Goal: Check status: Check status

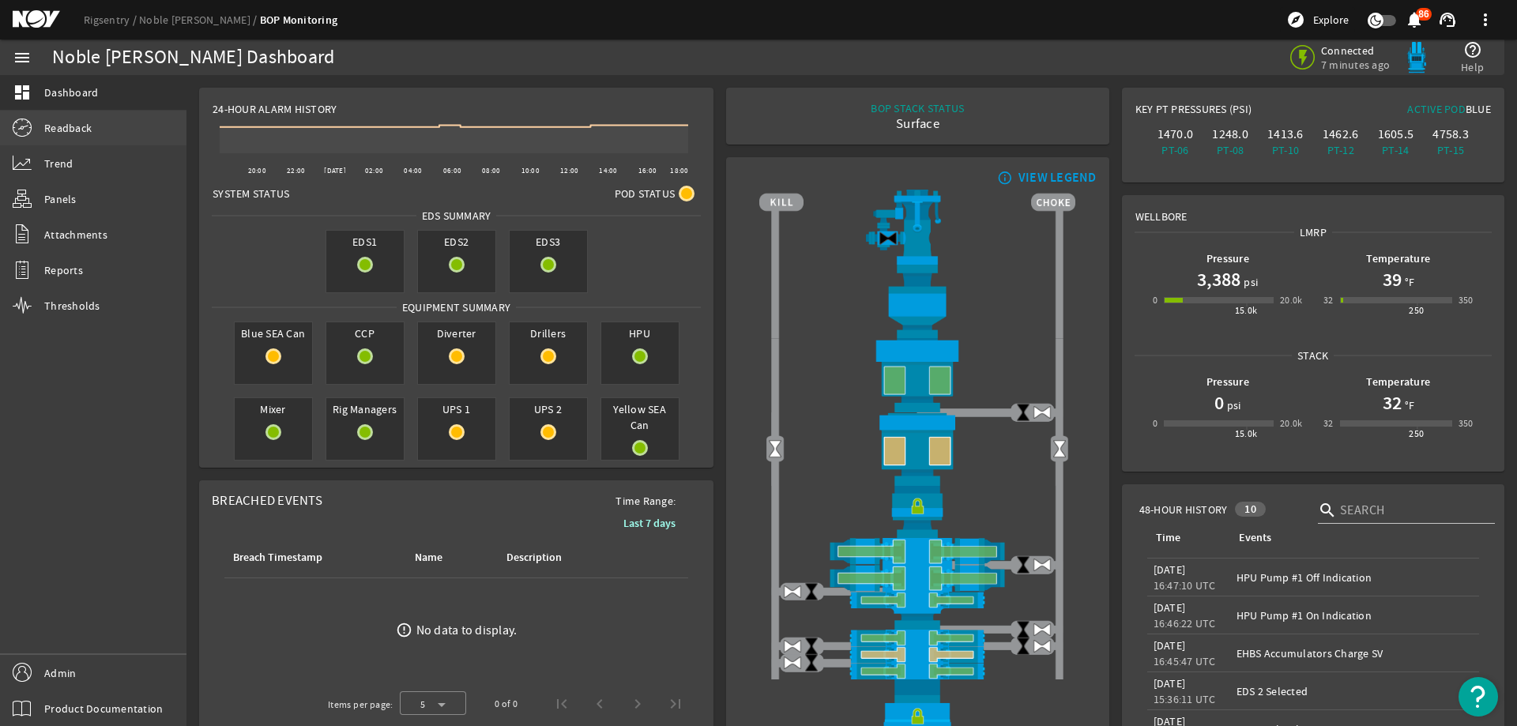
click at [140, 123] on link "Readback" at bounding box center [93, 128] width 187 height 35
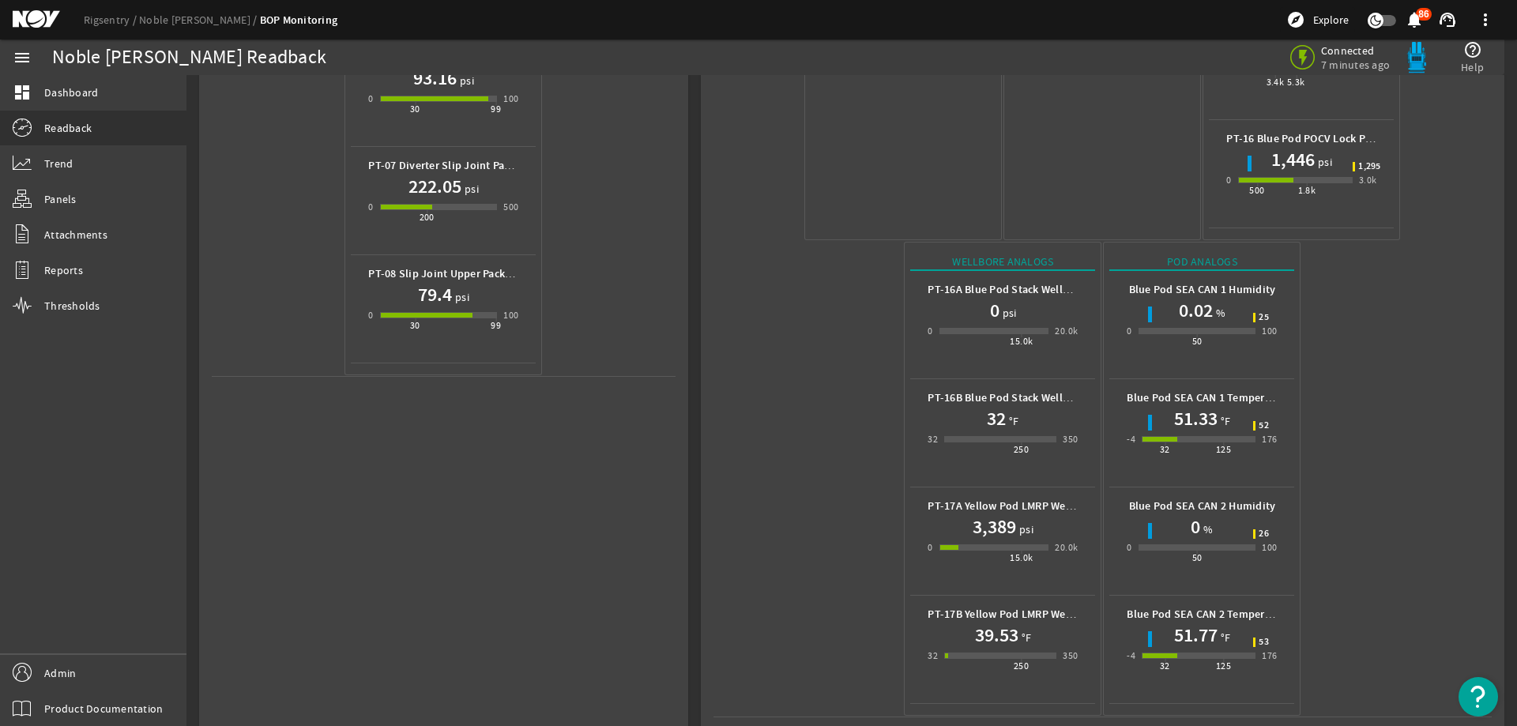
scroll to position [698, 0]
click at [993, 405] on h1 "32" at bounding box center [996, 417] width 19 height 25
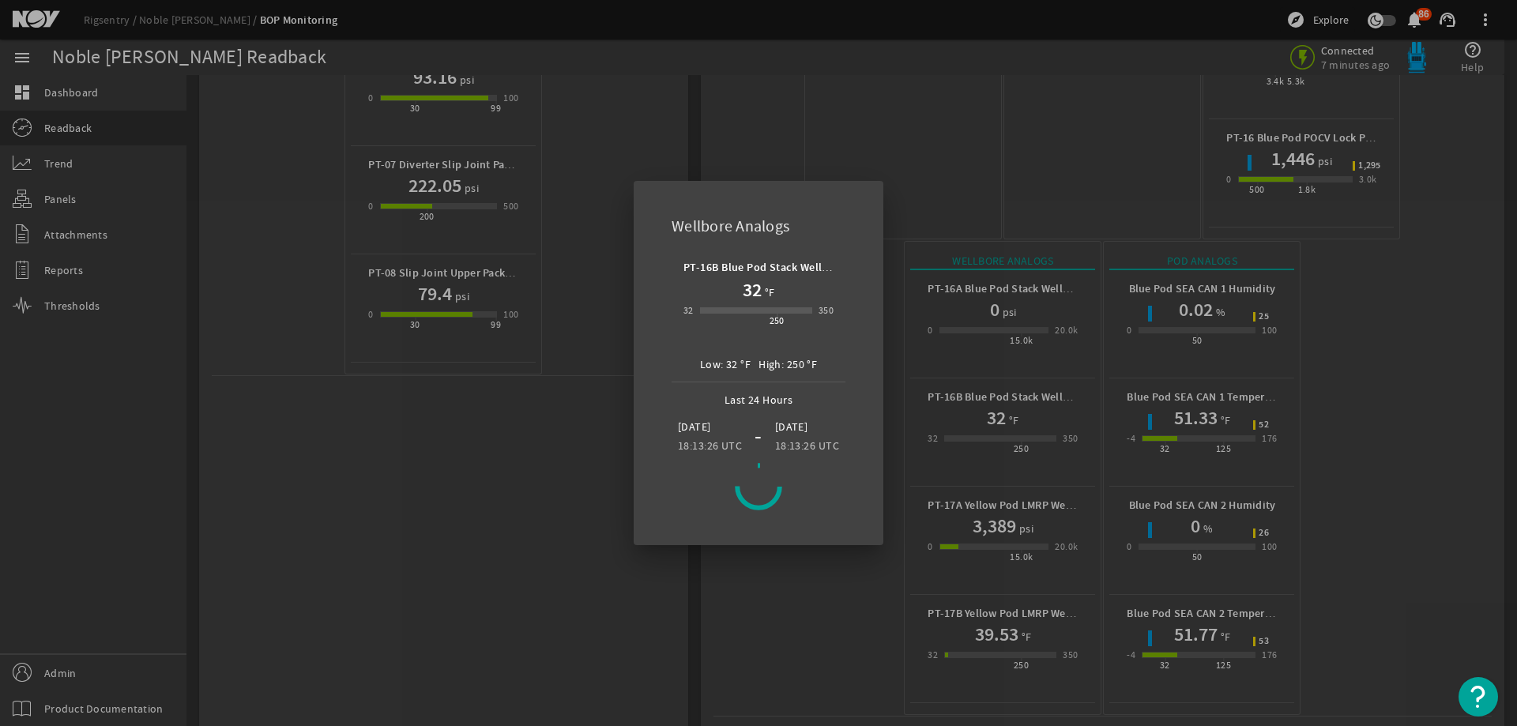
drag, startPoint x: 711, startPoint y: 607, endPoint x: 683, endPoint y: 574, distance: 43.7
click at [711, 607] on div at bounding box center [758, 363] width 1517 height 726
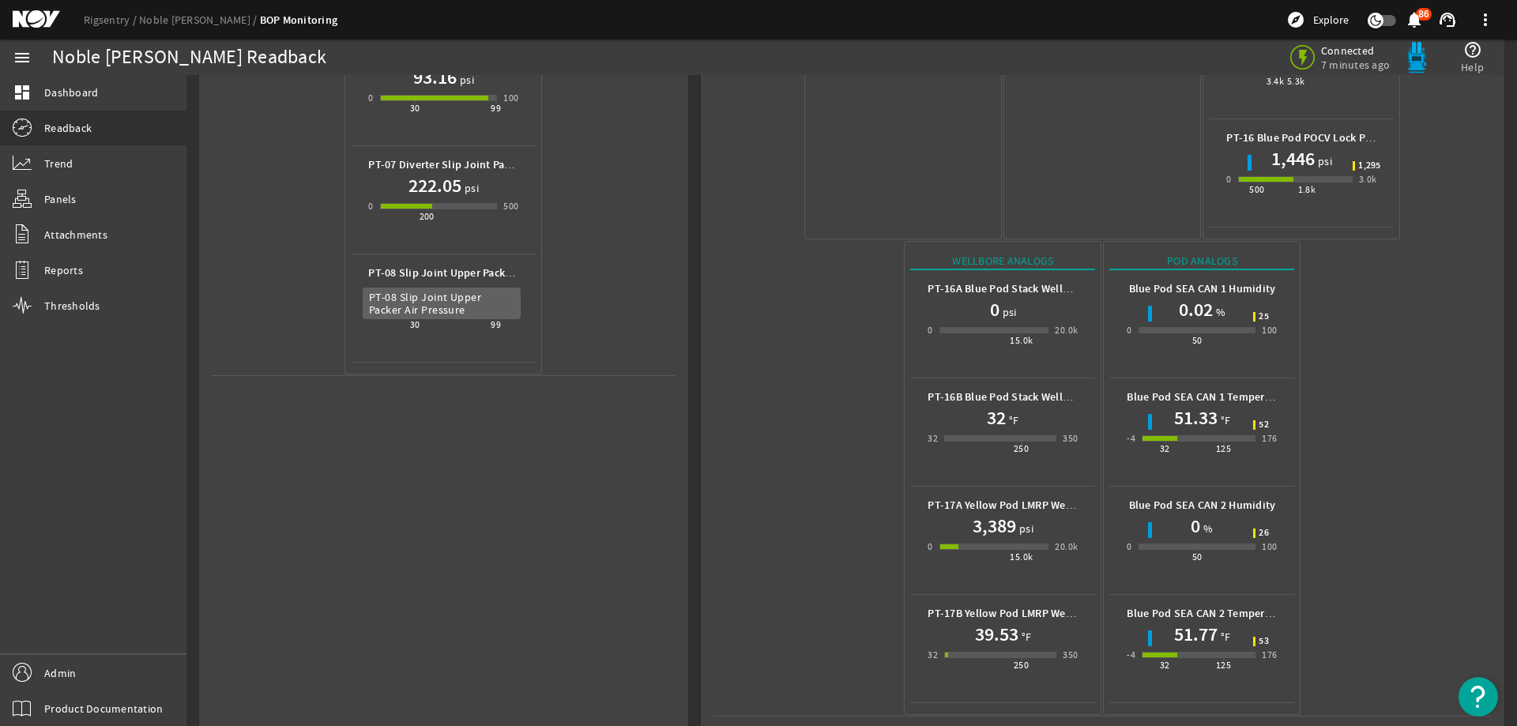
click at [444, 278] on b "PT-08 Slip Joint Upper Packer Air Pressure" at bounding box center [472, 273] width 209 height 15
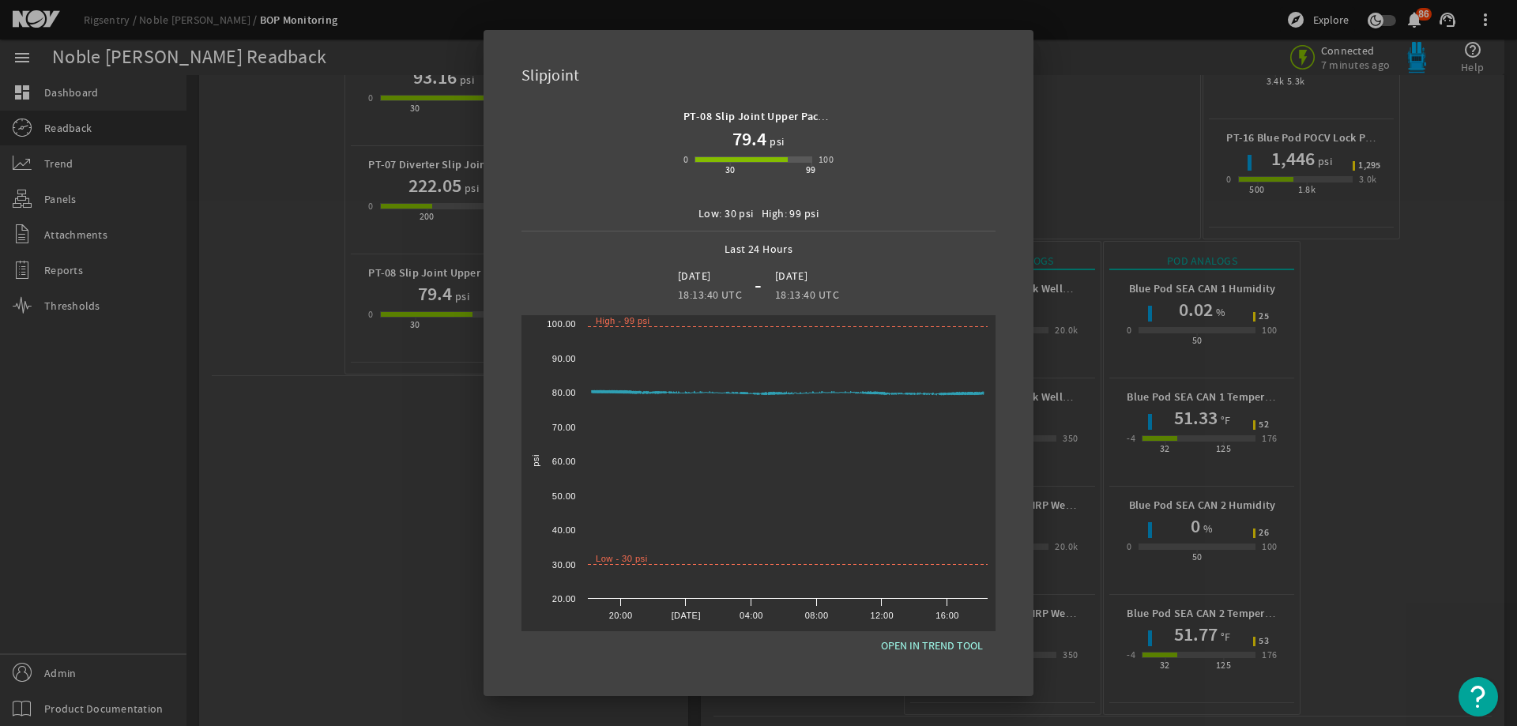
click at [1200, 613] on div at bounding box center [758, 363] width 1517 height 726
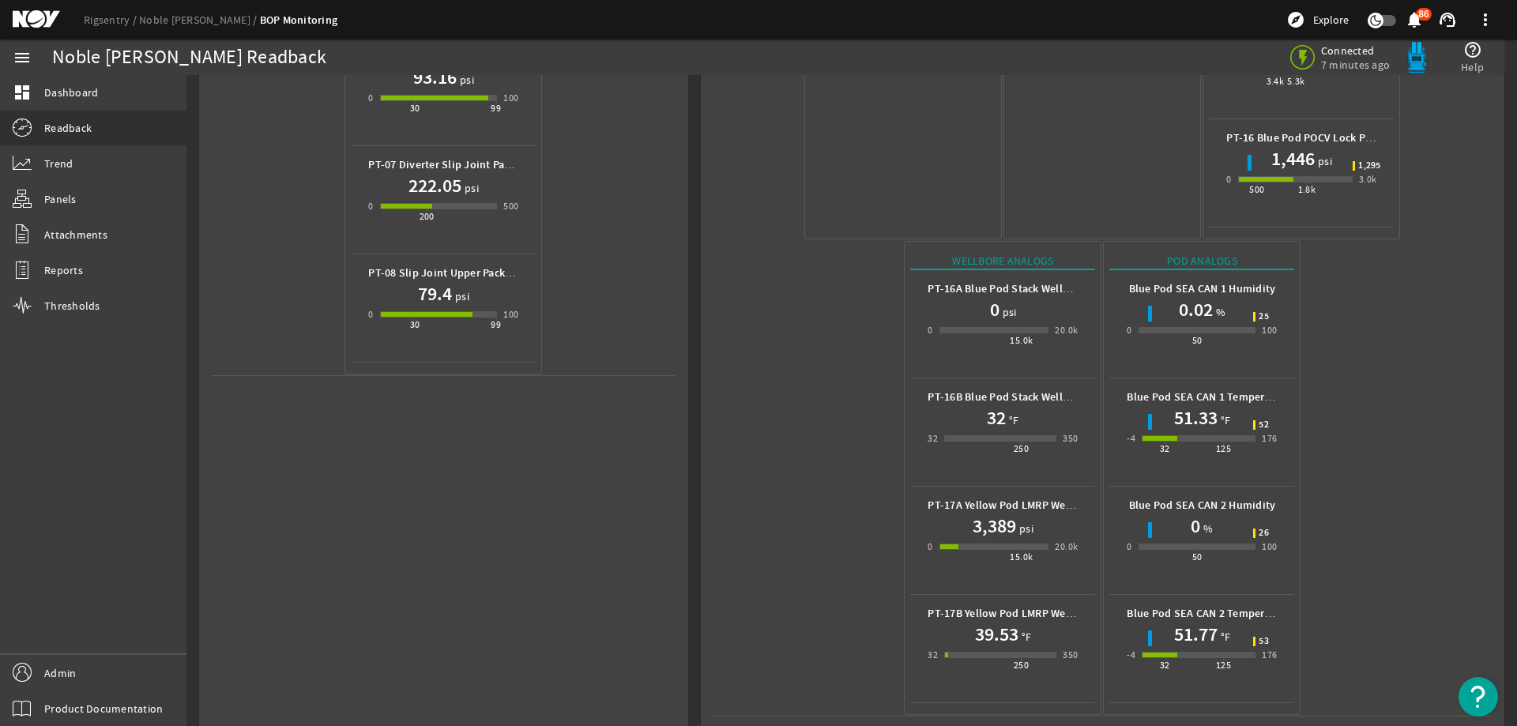
click at [1199, 622] on h1 "51.77" at bounding box center [1195, 634] width 43 height 25
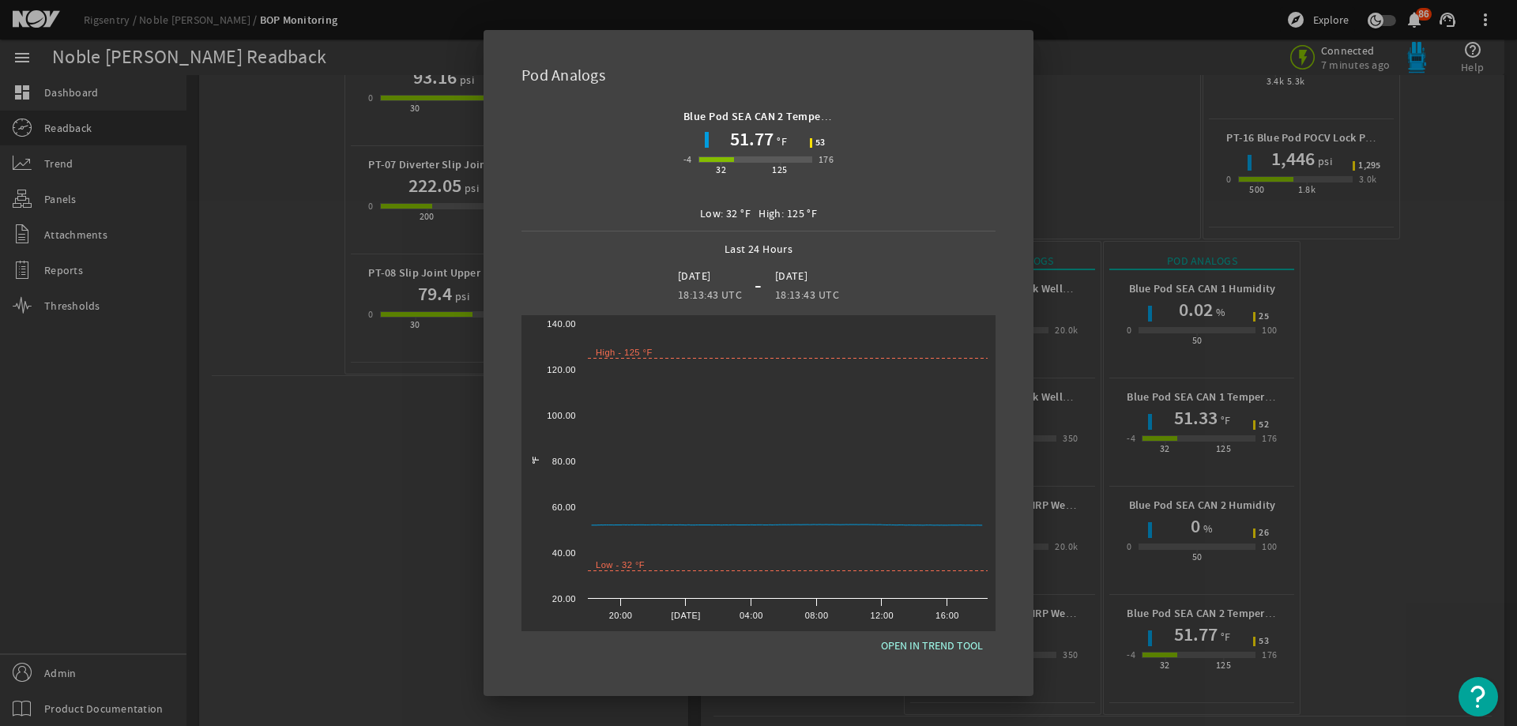
click at [1355, 494] on div at bounding box center [758, 363] width 1517 height 726
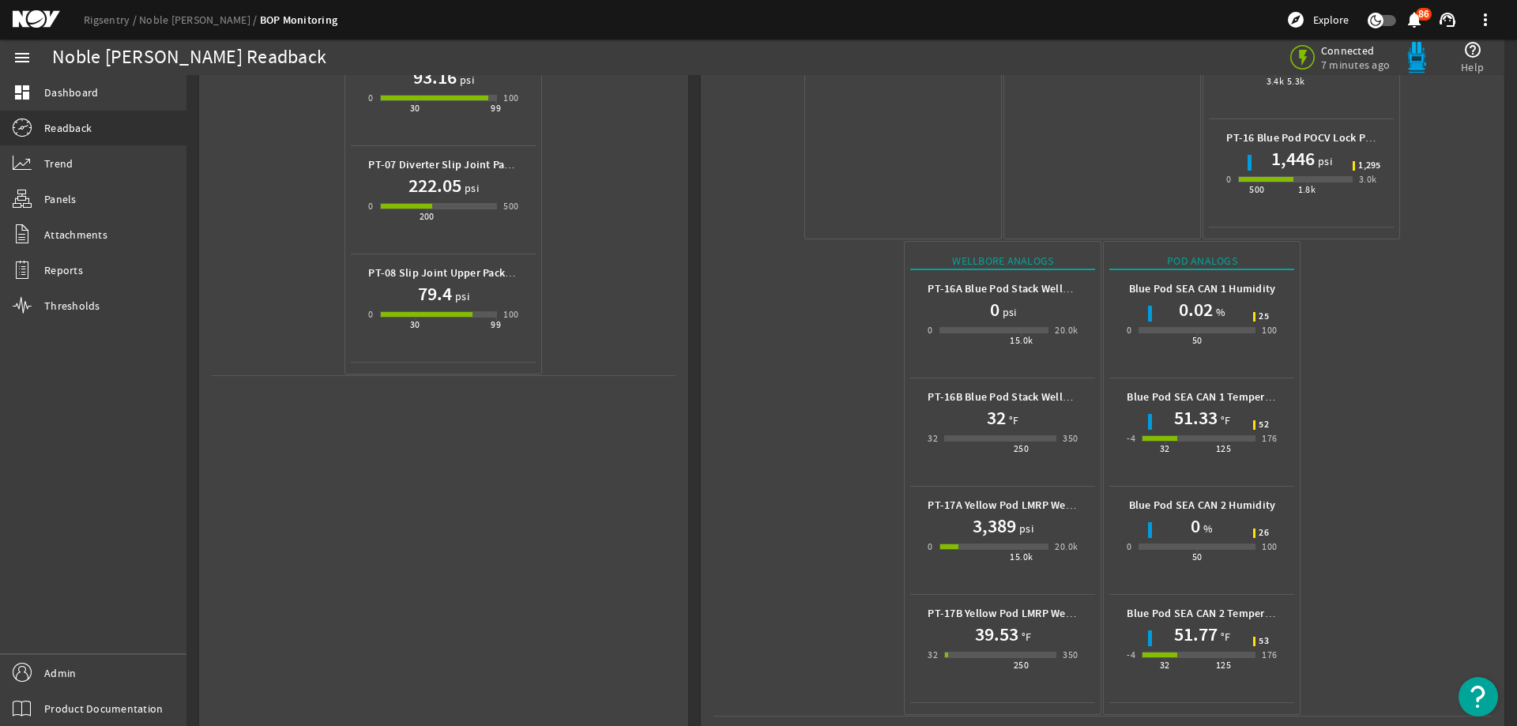
click at [44, 18] on mat-icon at bounding box center [48, 19] width 71 height 19
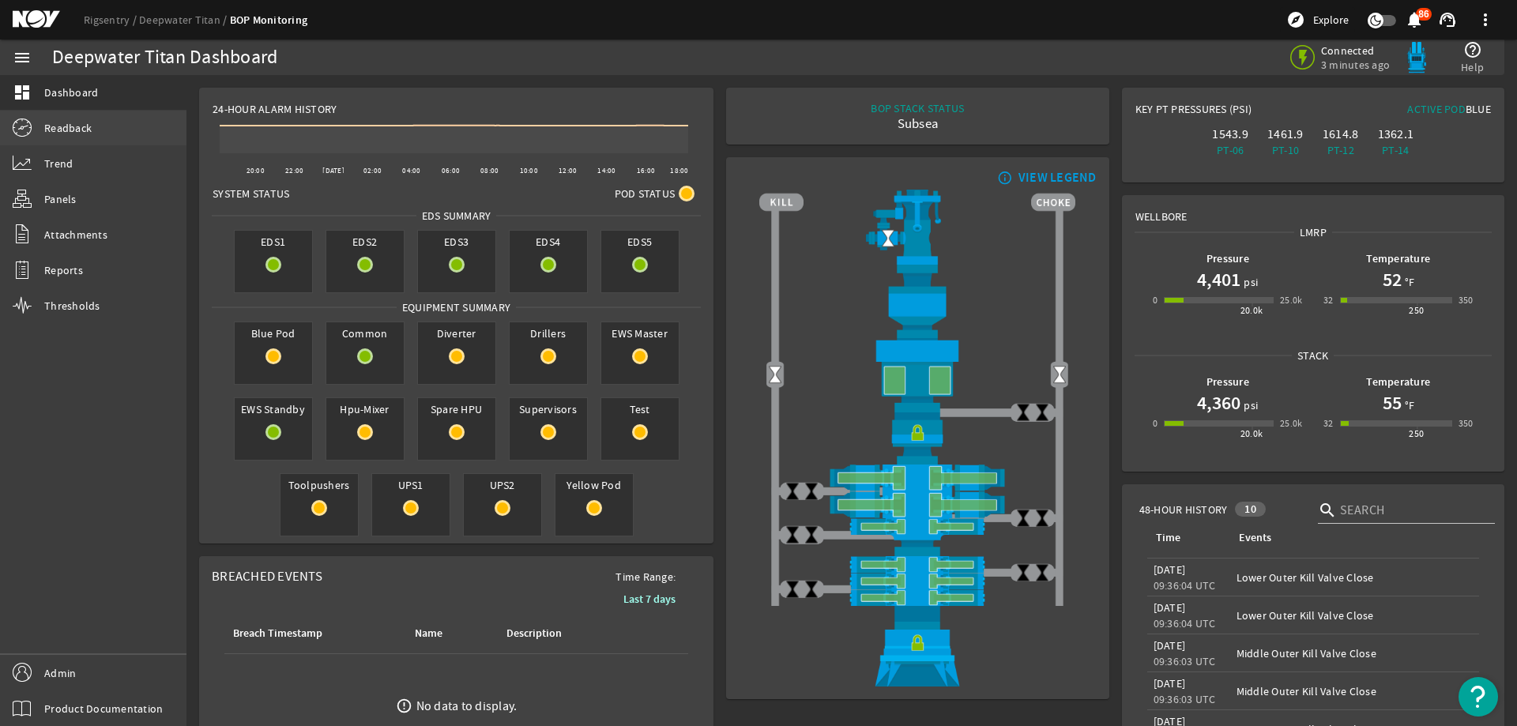
click at [74, 135] on span "Readback" at bounding box center [67, 128] width 47 height 16
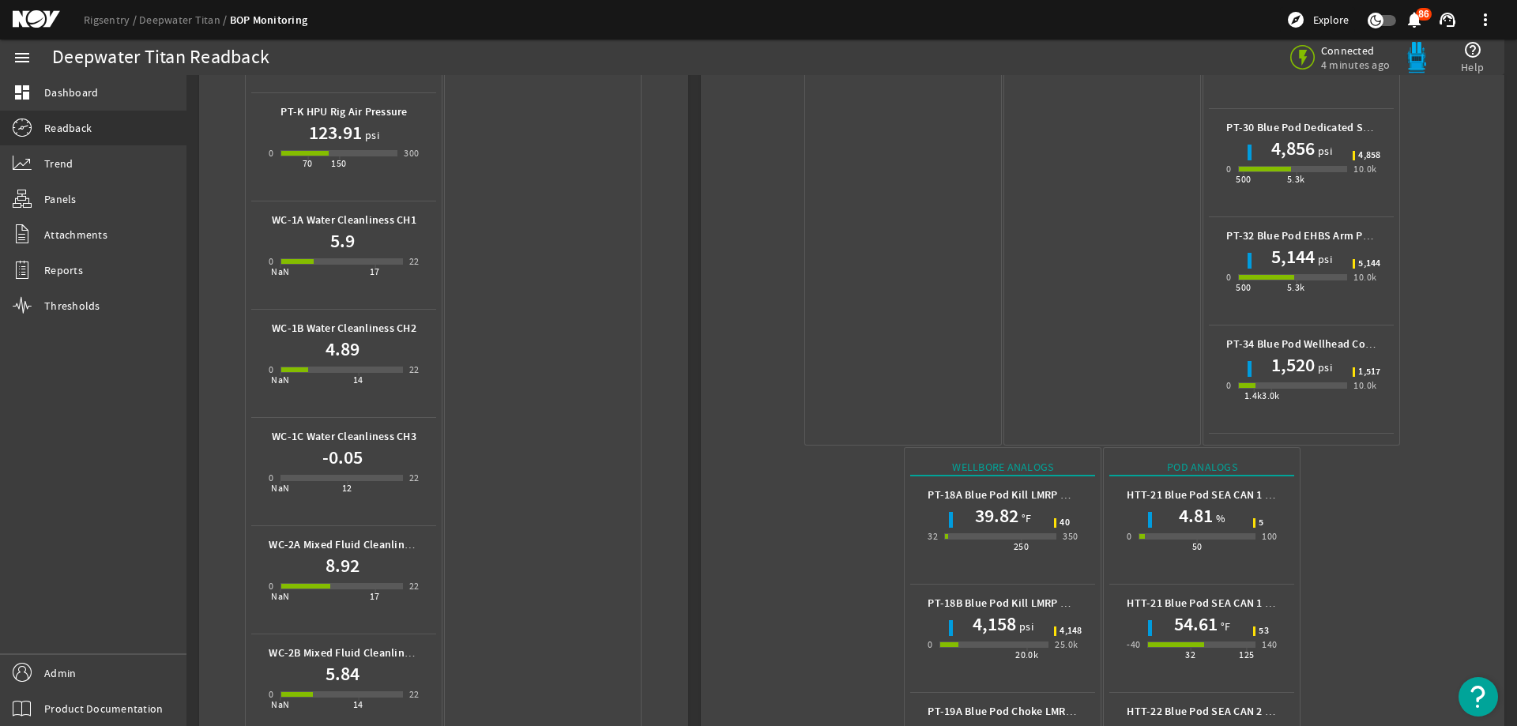
scroll to position [1027, 0]
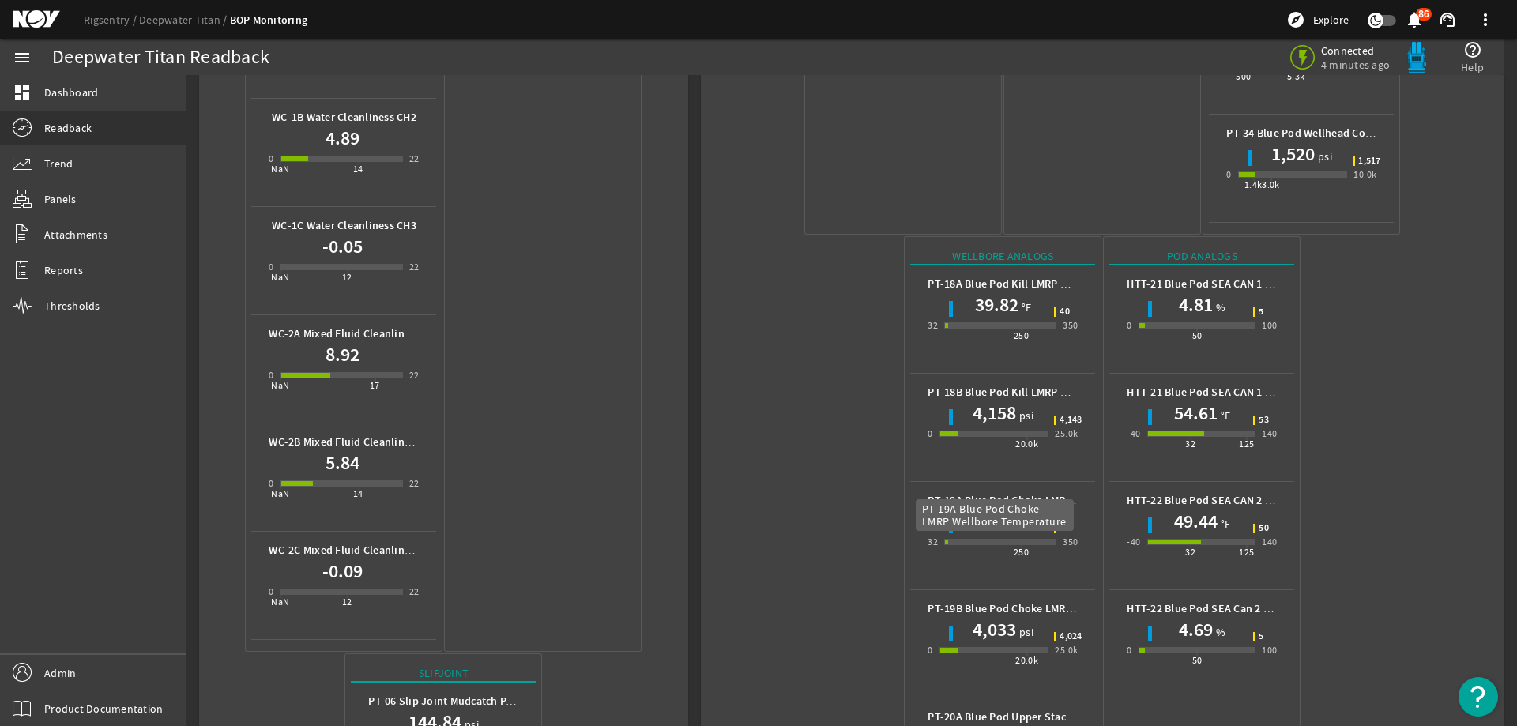
click at [992, 493] on b "PT-19A Blue Pod Choke LMRP Wellbore Temperature" at bounding box center [1057, 500] width 258 height 15
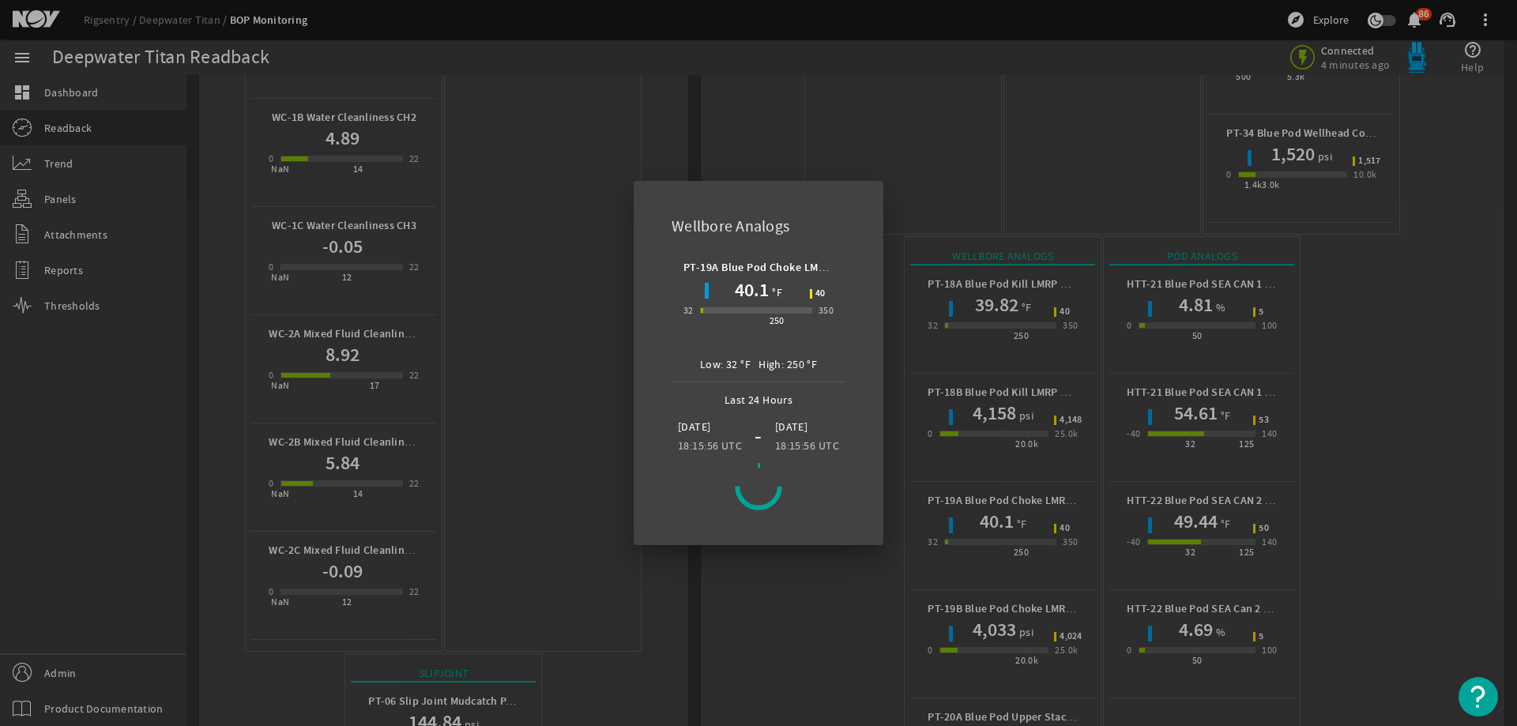
click at [331, 445] on div at bounding box center [758, 363] width 1517 height 726
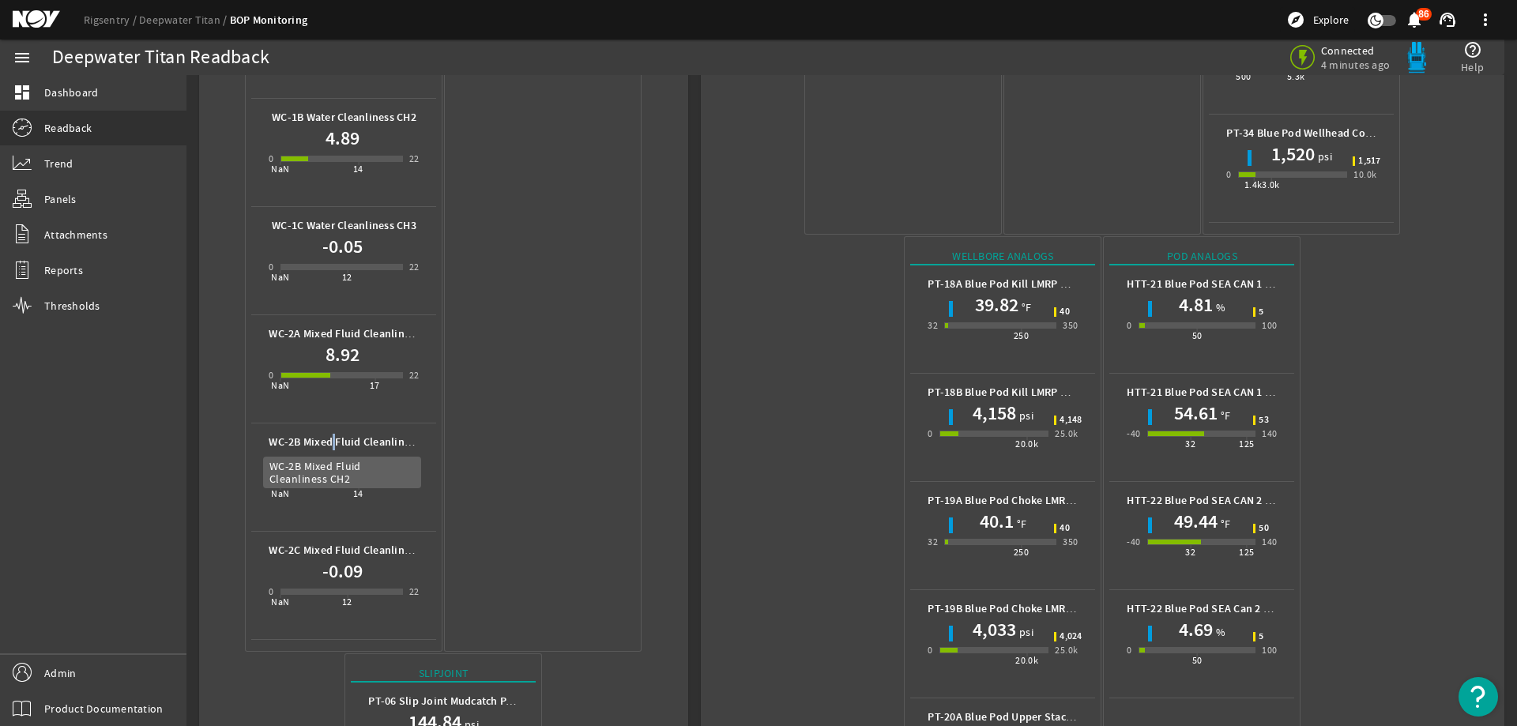
click at [330, 446] on b "WC-2B Mixed Fluid Cleanliness CH2" at bounding box center [355, 442] width 173 height 15
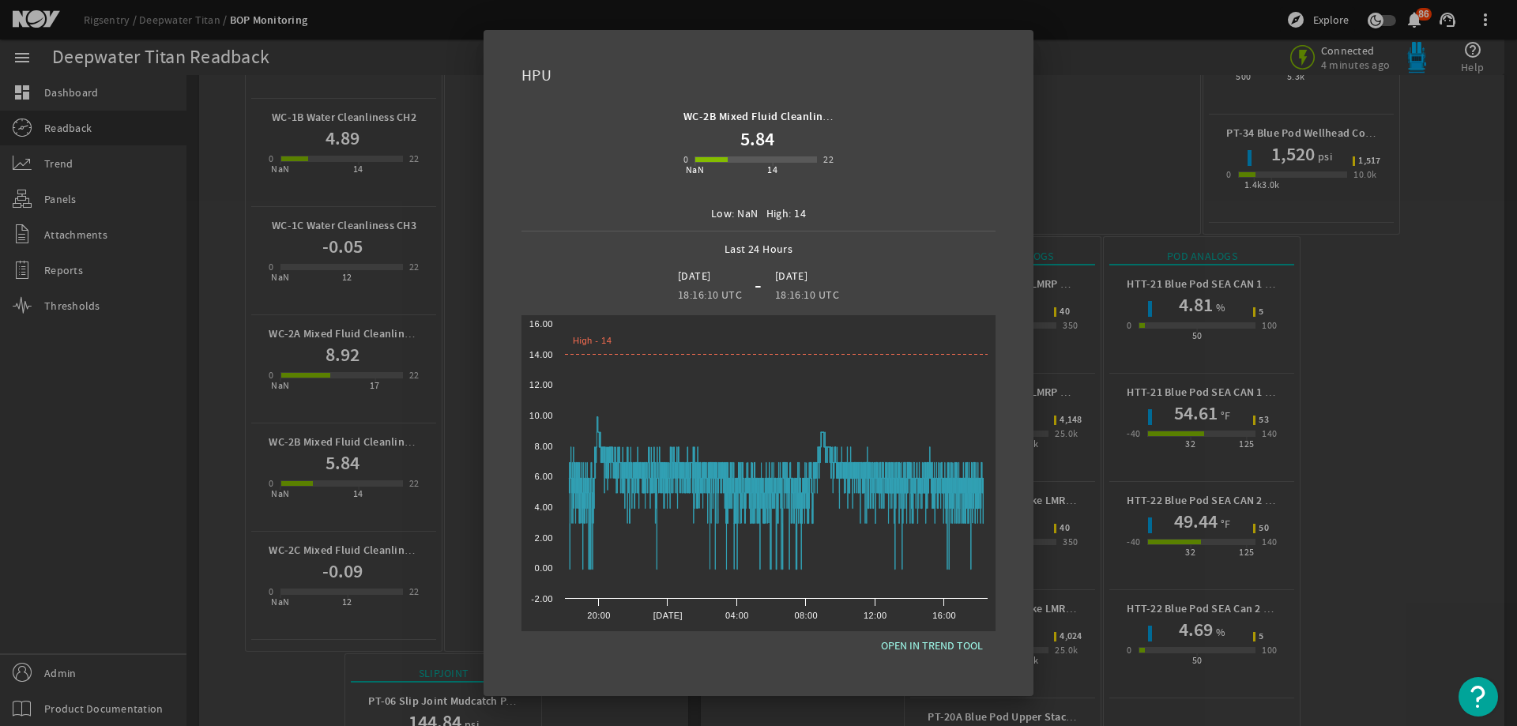
click at [1181, 604] on div at bounding box center [758, 363] width 1517 height 726
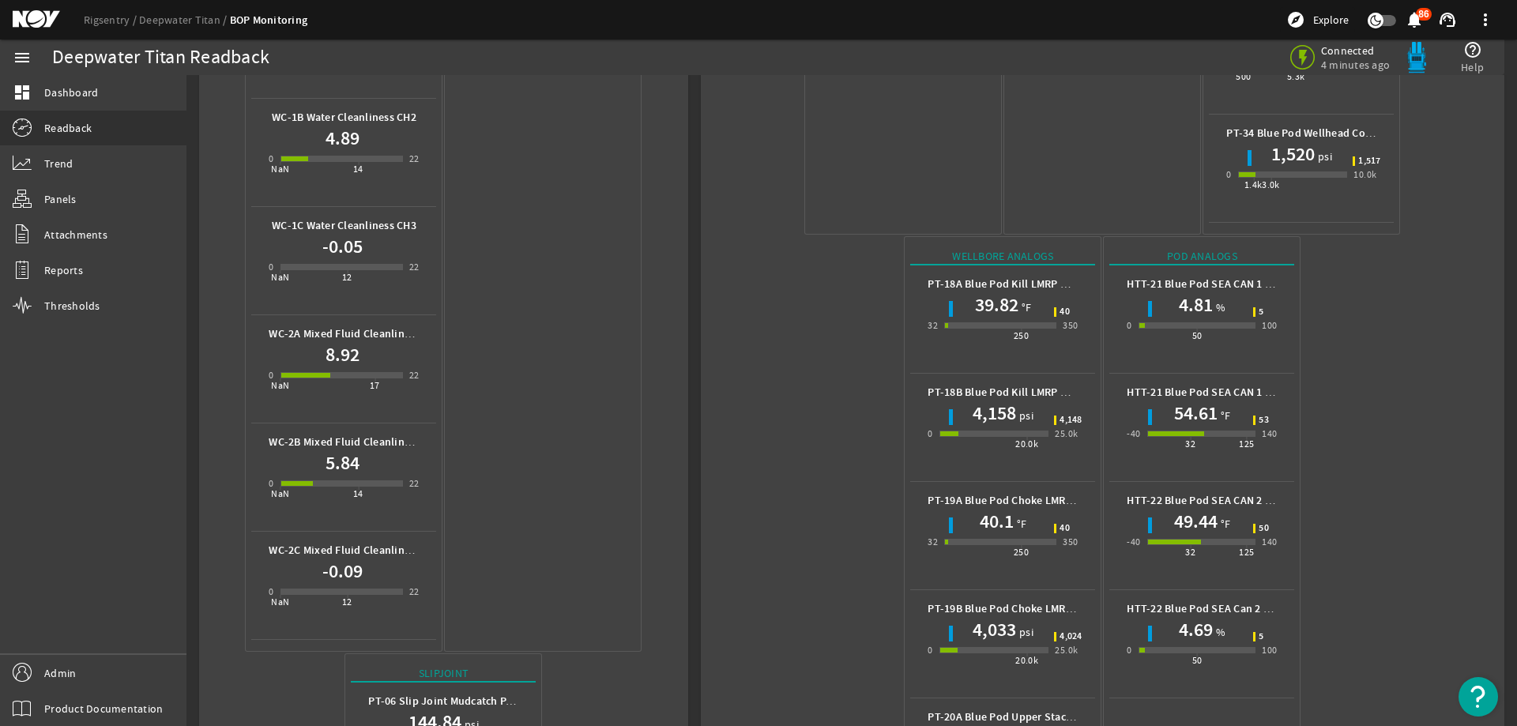
click at [1181, 617] on h1 "4.69" at bounding box center [1196, 629] width 34 height 25
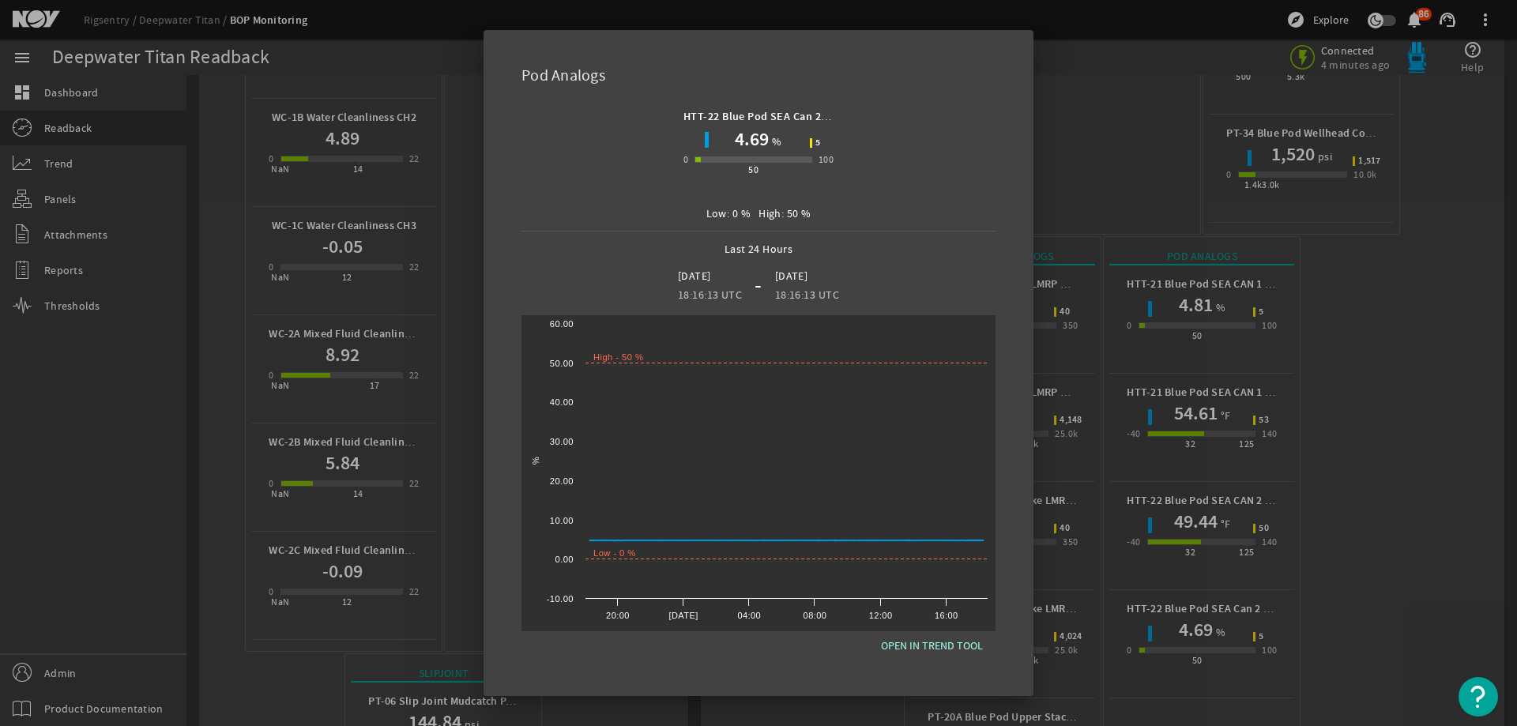
drag, startPoint x: 1341, startPoint y: 304, endPoint x: 1265, endPoint y: 303, distance: 75.9
click at [1335, 306] on div at bounding box center [758, 363] width 1517 height 726
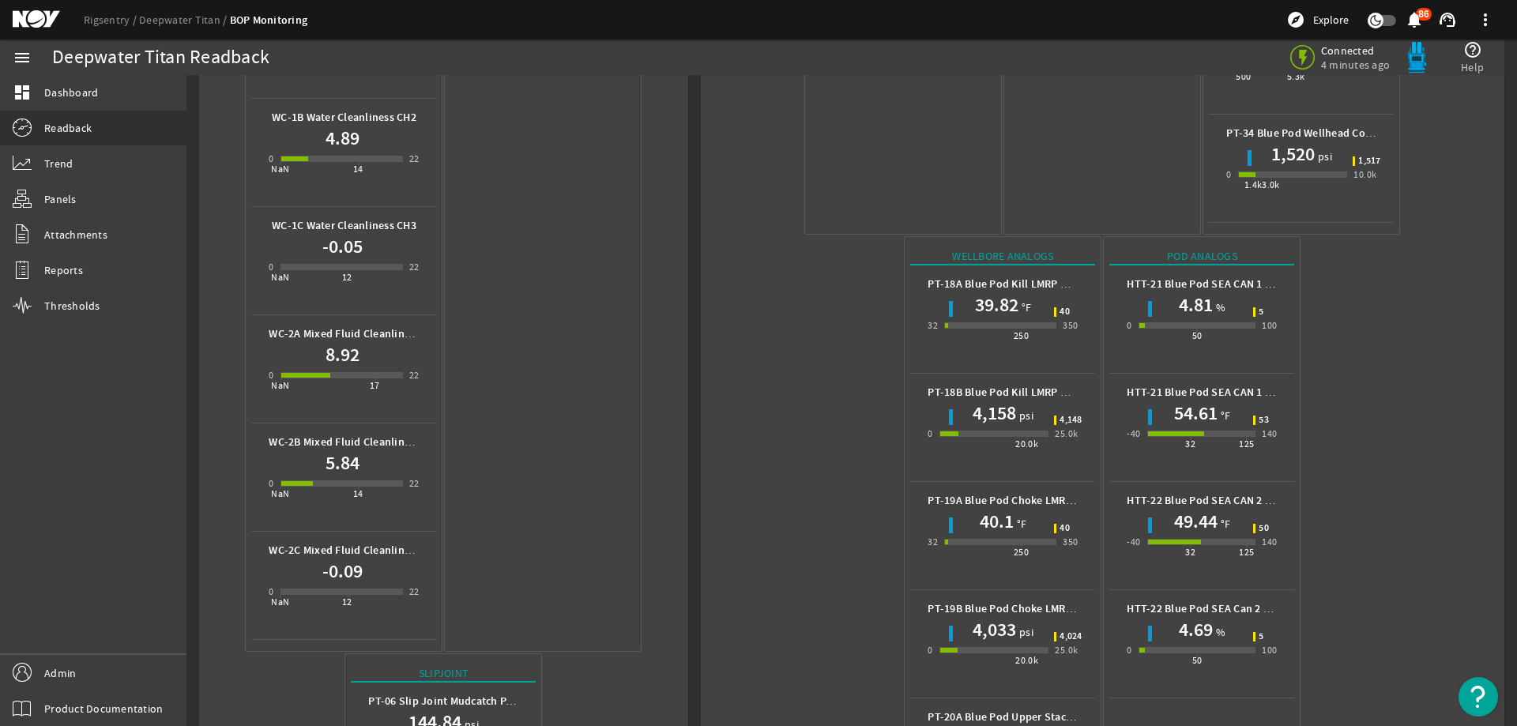
click at [41, 20] on mat-icon at bounding box center [48, 19] width 71 height 19
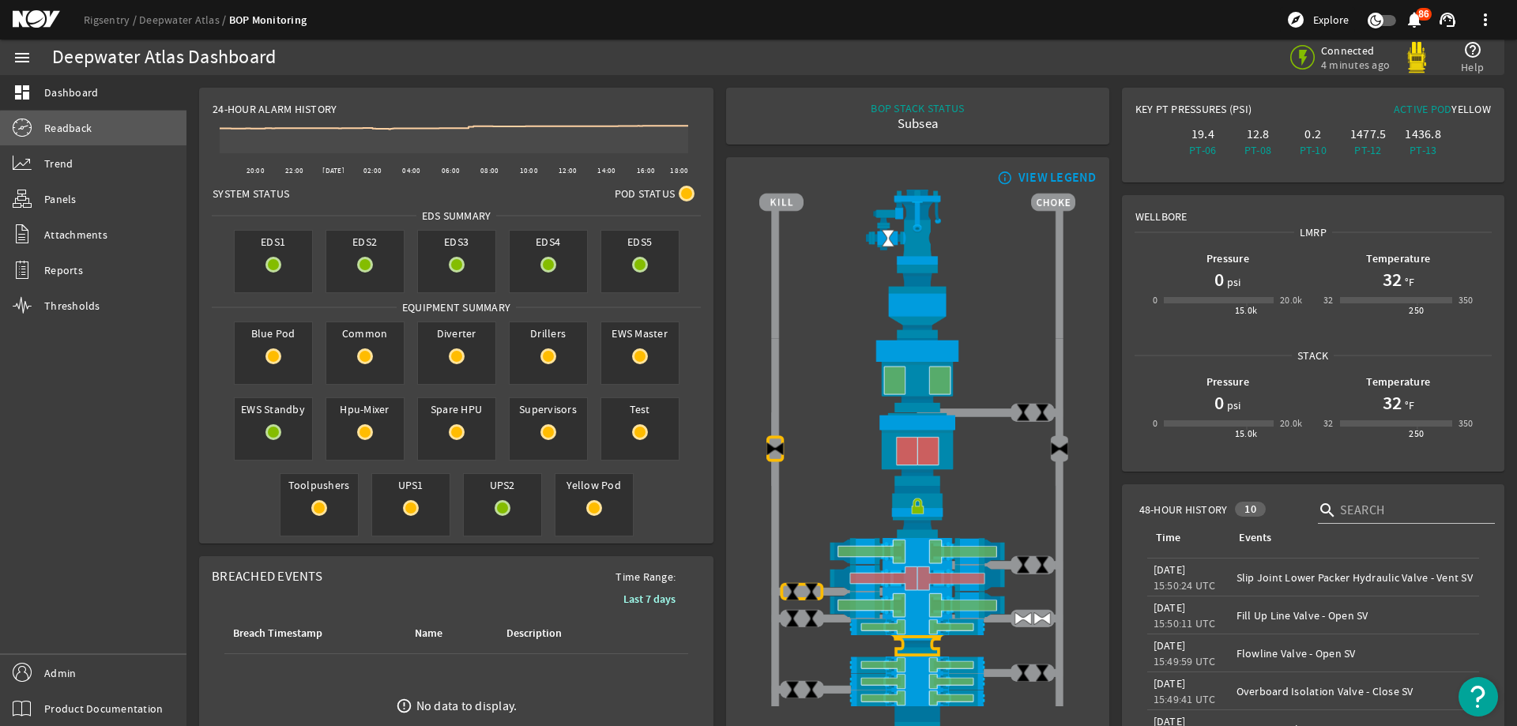
click at [99, 133] on link "Readback" at bounding box center [93, 128] width 187 height 35
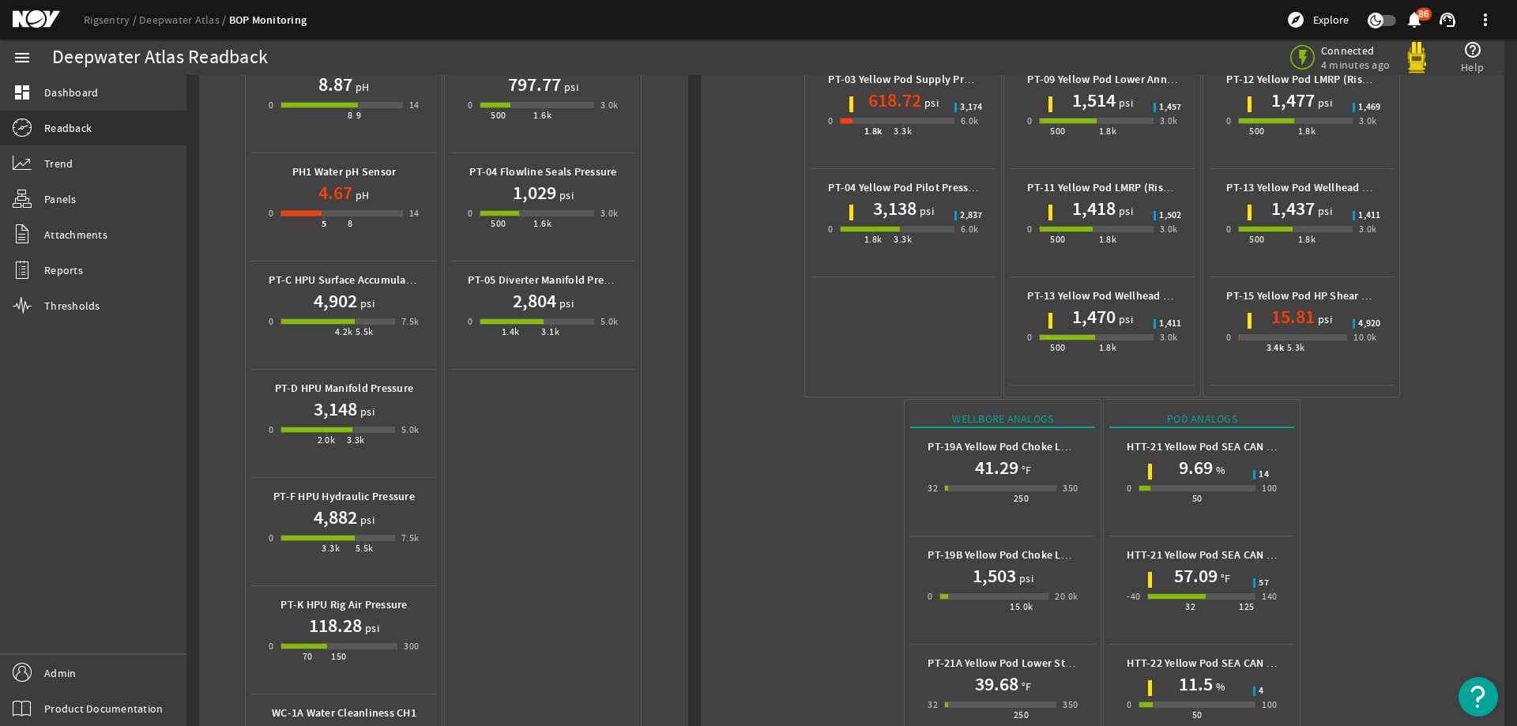
scroll to position [553, 0]
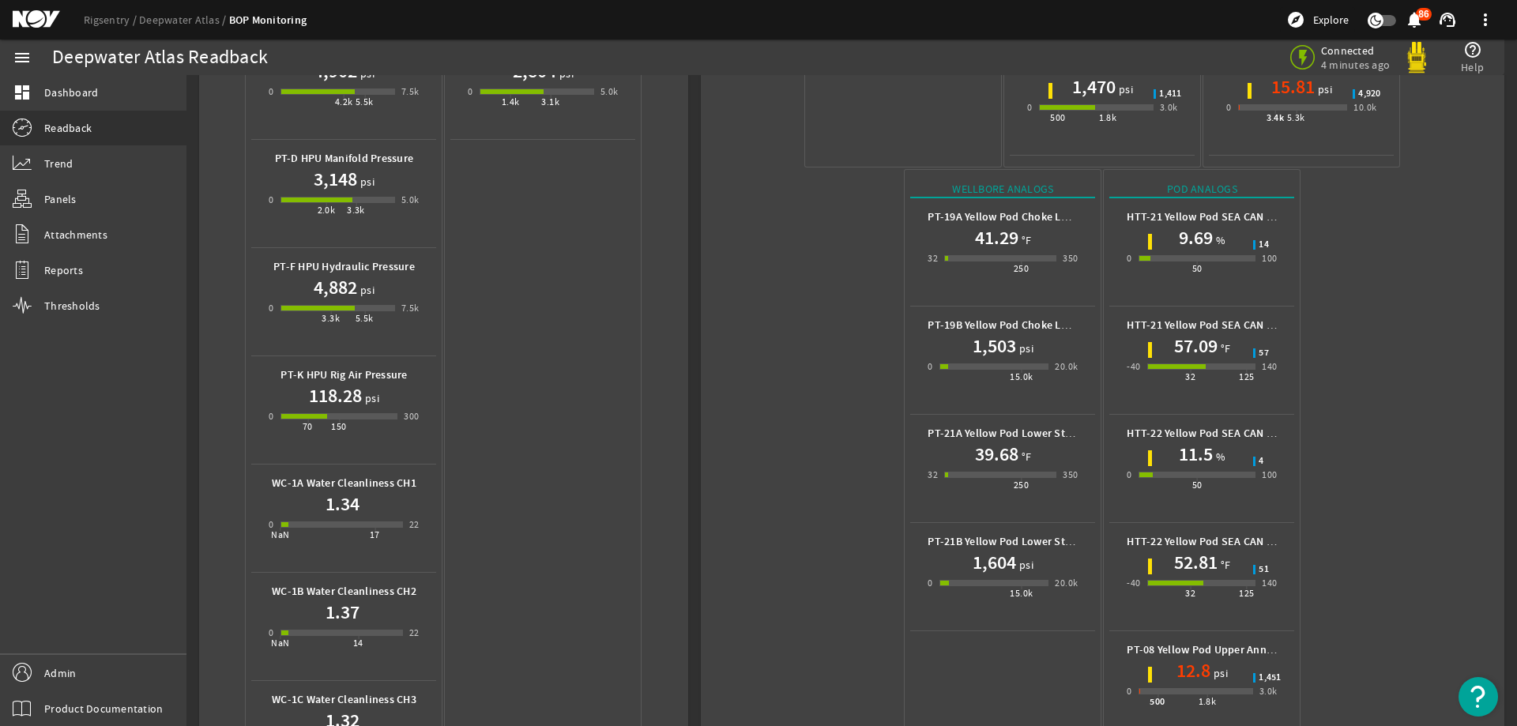
click at [1176, 550] on h1 "52.81" at bounding box center [1195, 562] width 43 height 25
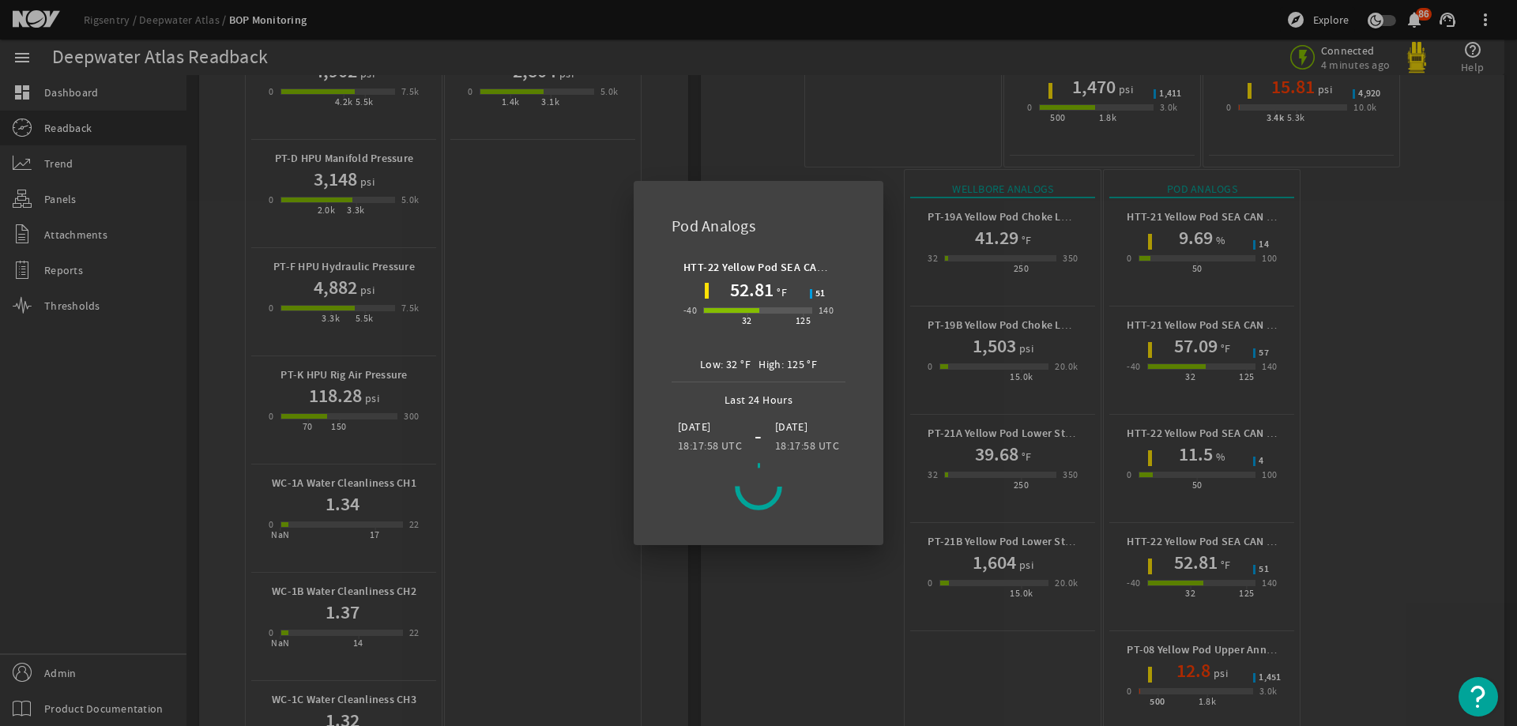
click at [507, 561] on div at bounding box center [758, 363] width 1517 height 726
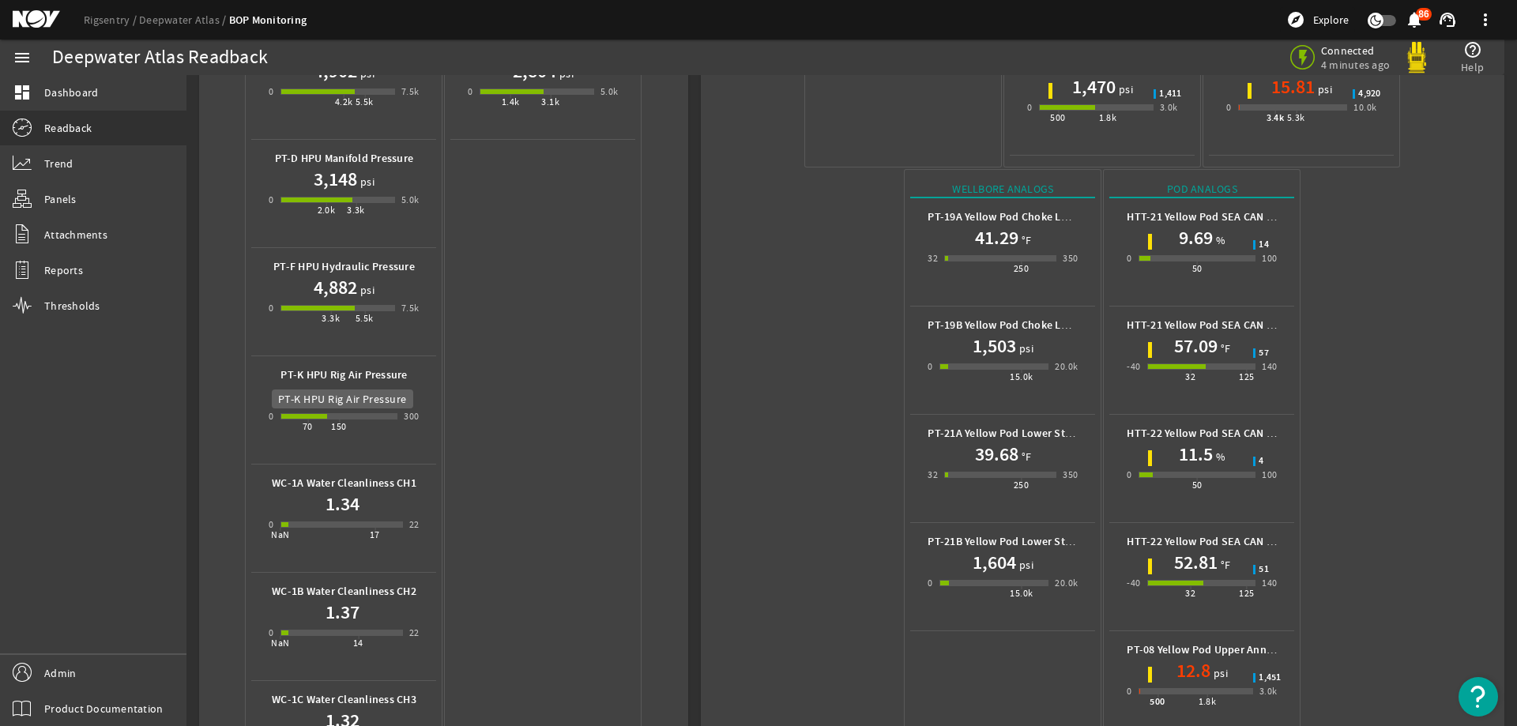
click at [357, 380] on b "PT-K HPU Rig Air Pressure" at bounding box center [344, 375] width 126 height 15
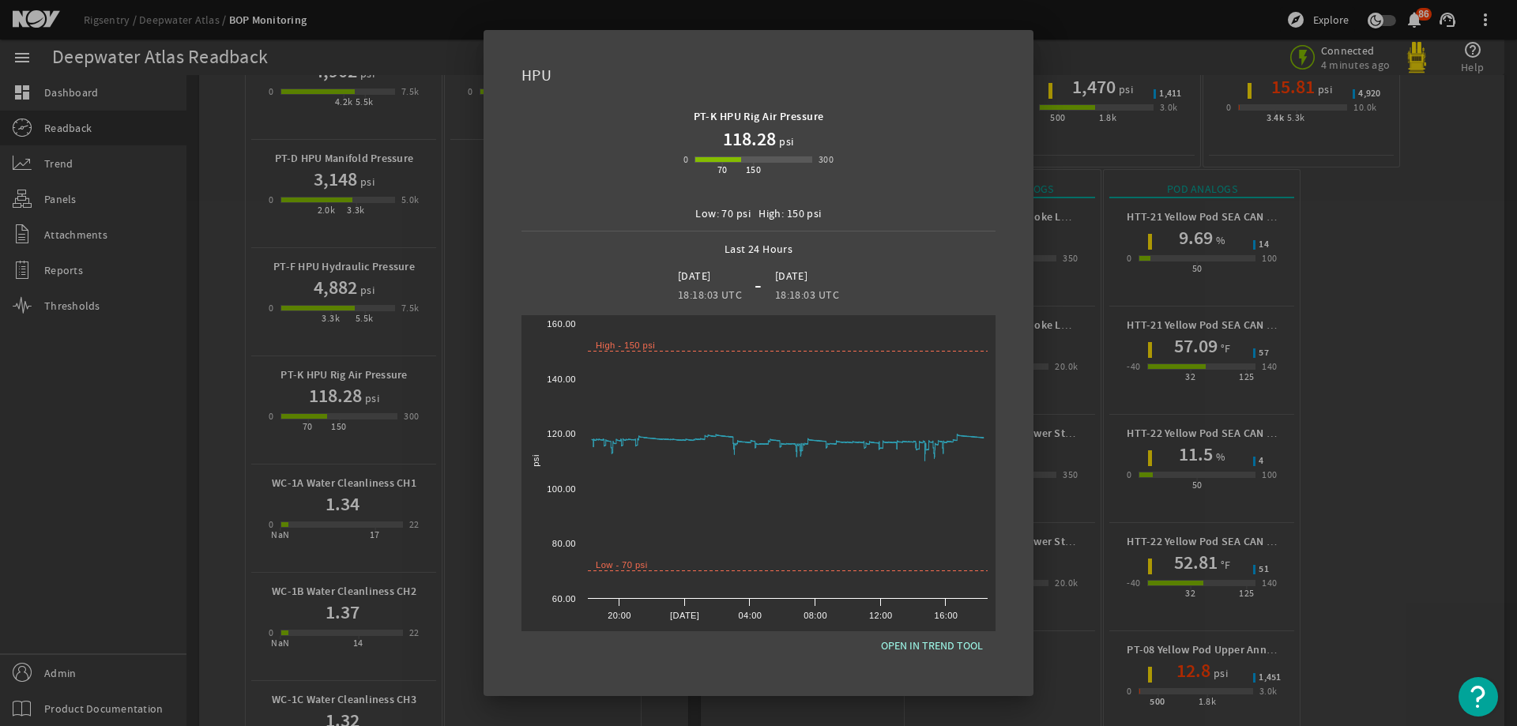
click at [1197, 648] on div at bounding box center [758, 363] width 1517 height 726
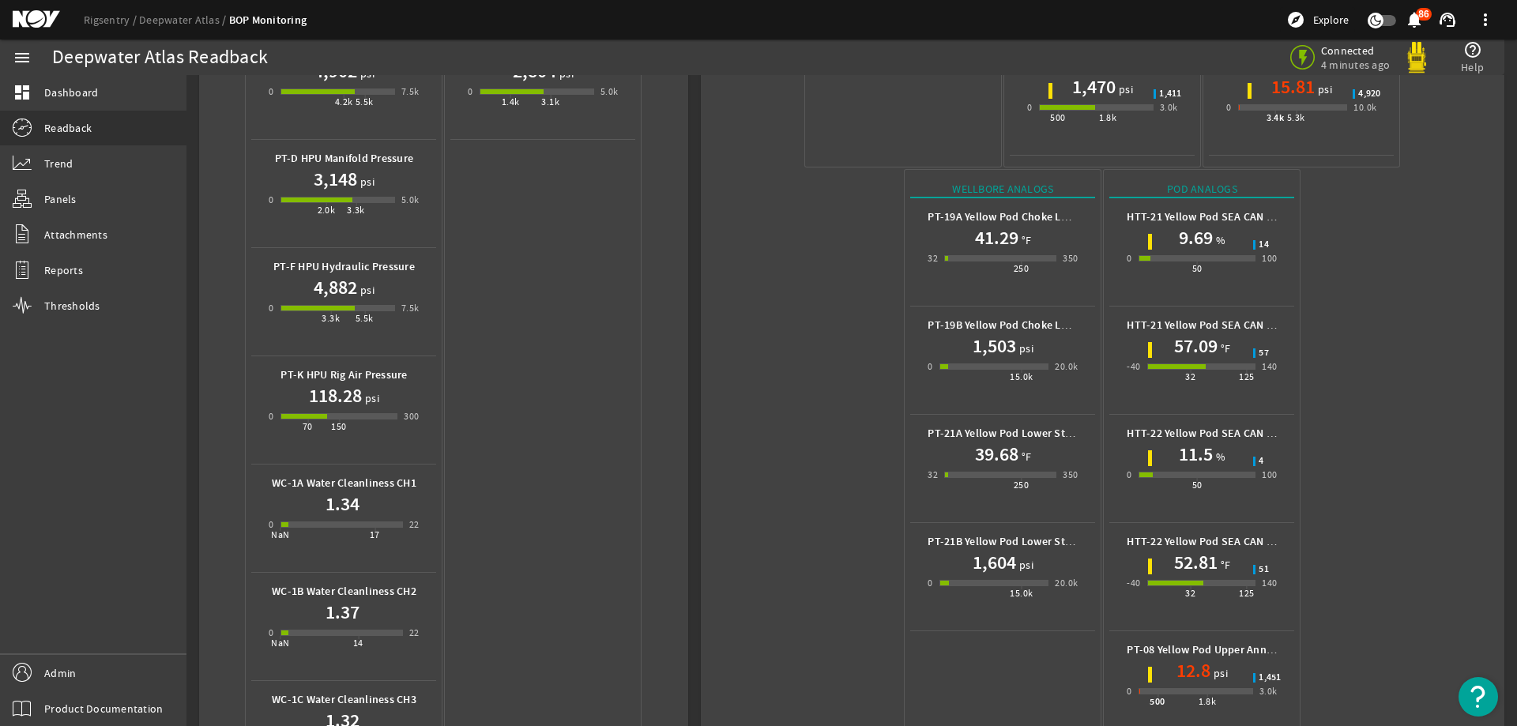
click at [1197, 658] on h1 "12.8" at bounding box center [1194, 670] width 34 height 25
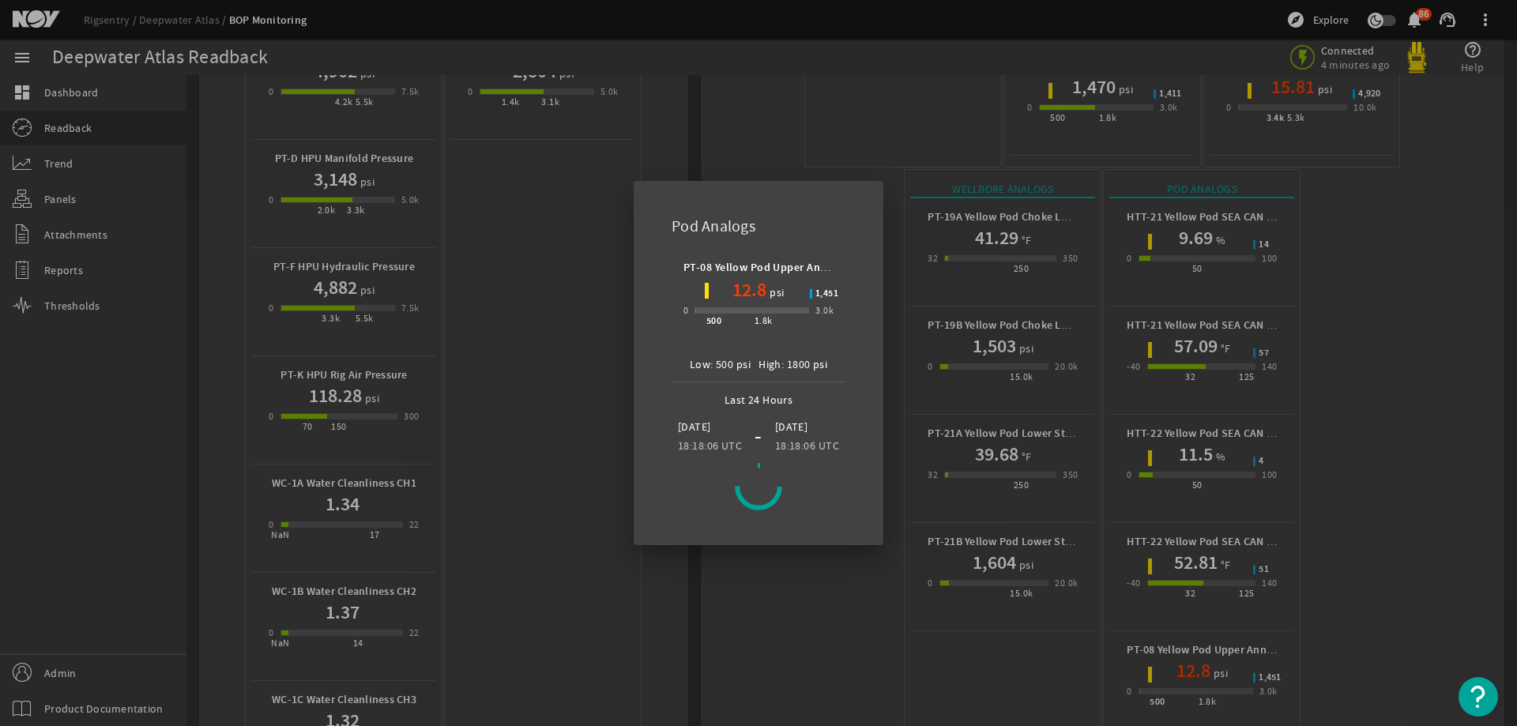
drag, startPoint x: 1325, startPoint y: 462, endPoint x: 1022, endPoint y: 390, distance: 311.1
click at [1321, 462] on div at bounding box center [758, 363] width 1517 height 726
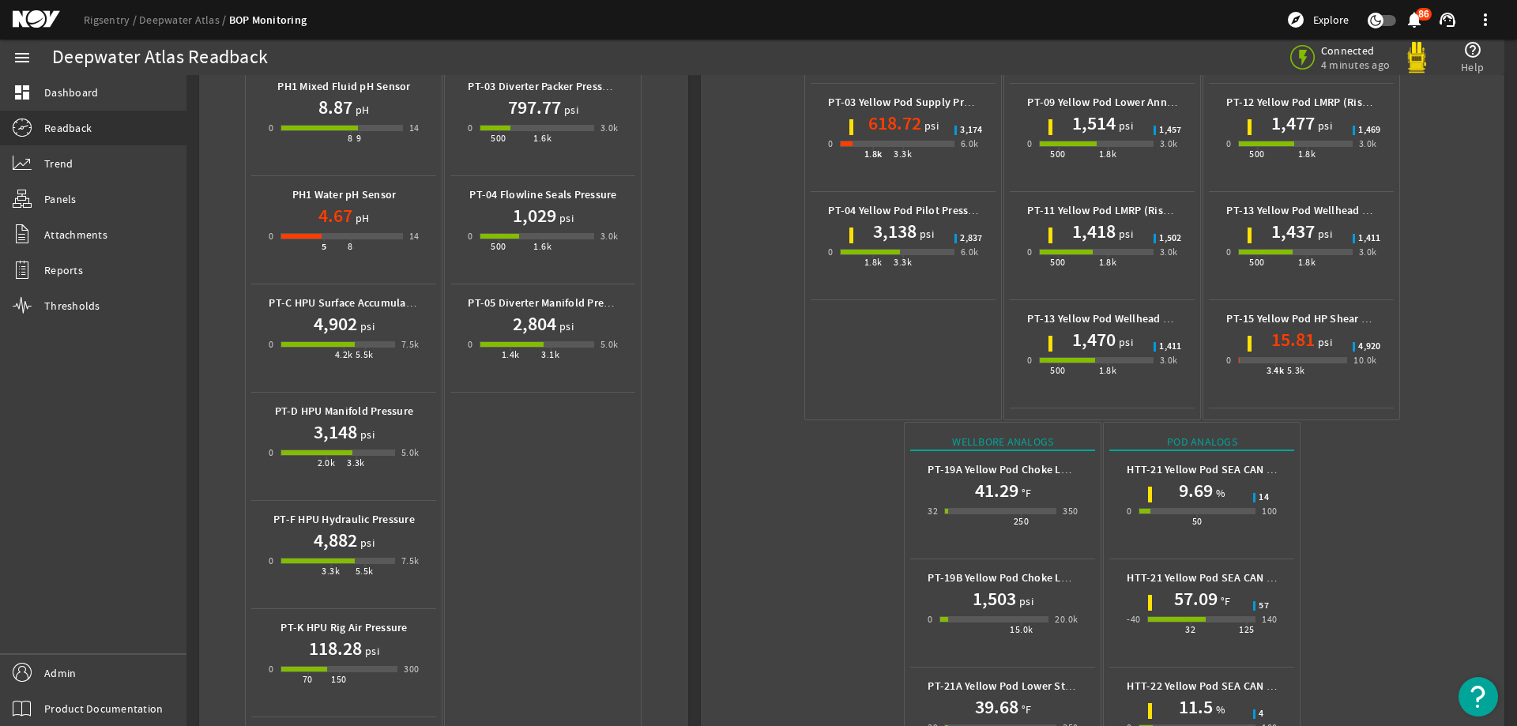
scroll to position [0, 0]
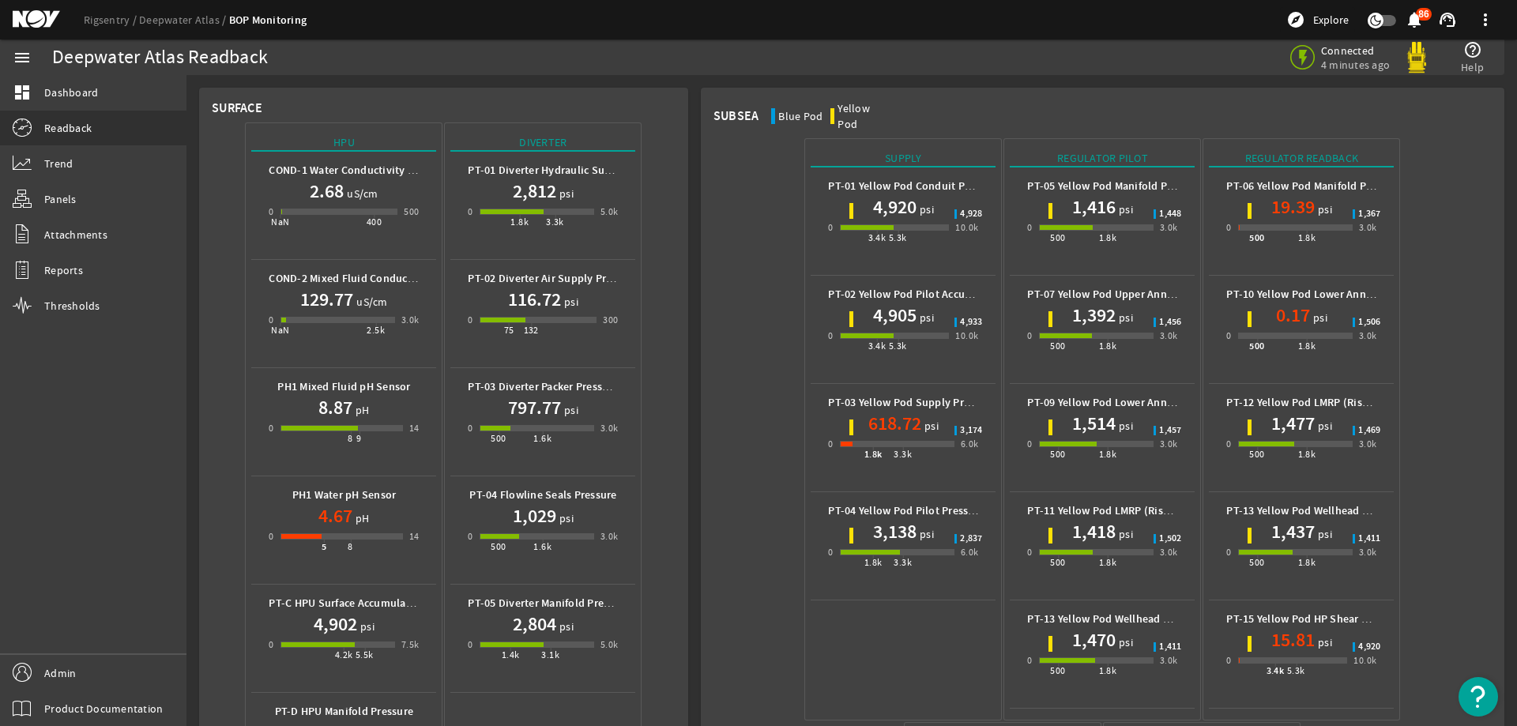
click at [1108, 276] on div "PT-07 Yellow Pod Upper Annular Pilot Pressure 1,392 psi 0 500 1.8k 3.0k 1,456" at bounding box center [1102, 329] width 171 height 107
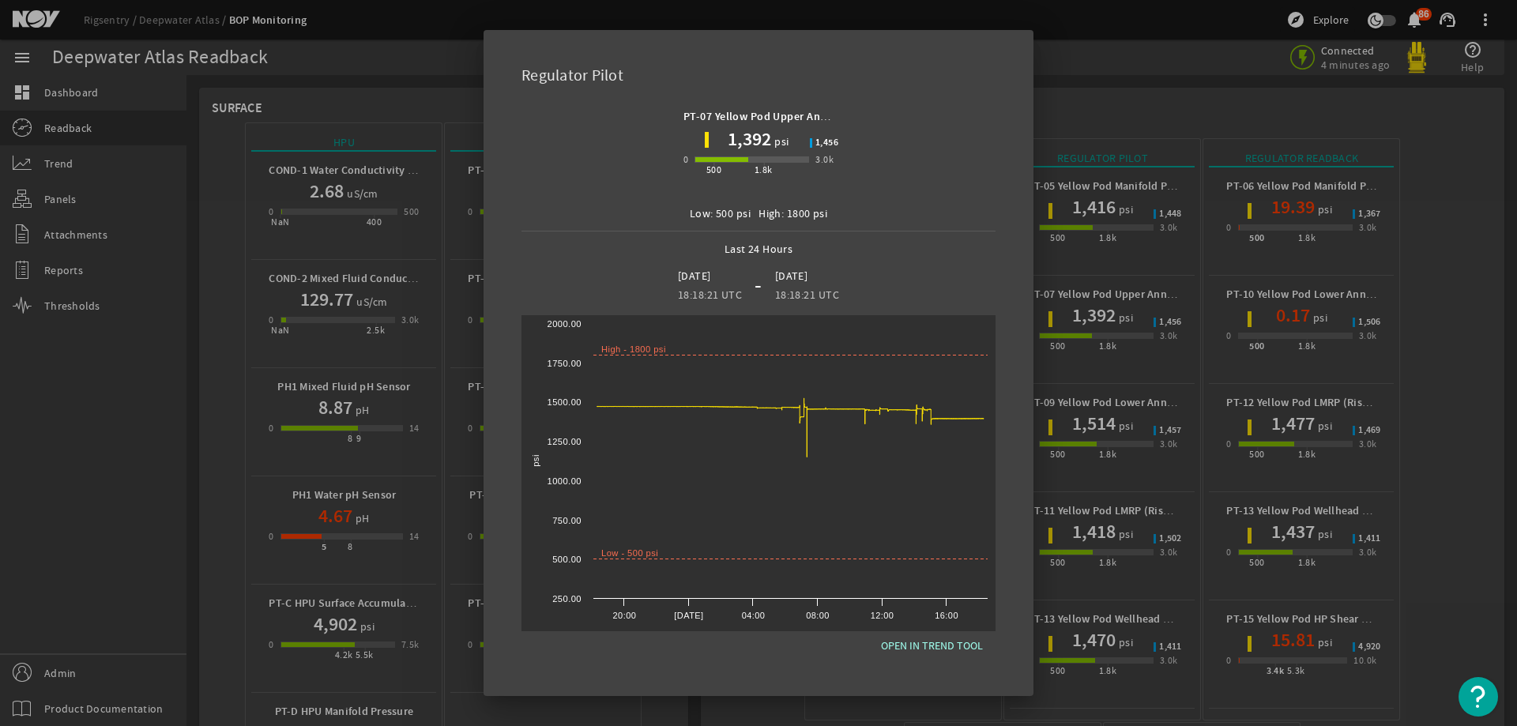
click at [1421, 476] on div at bounding box center [758, 363] width 1517 height 726
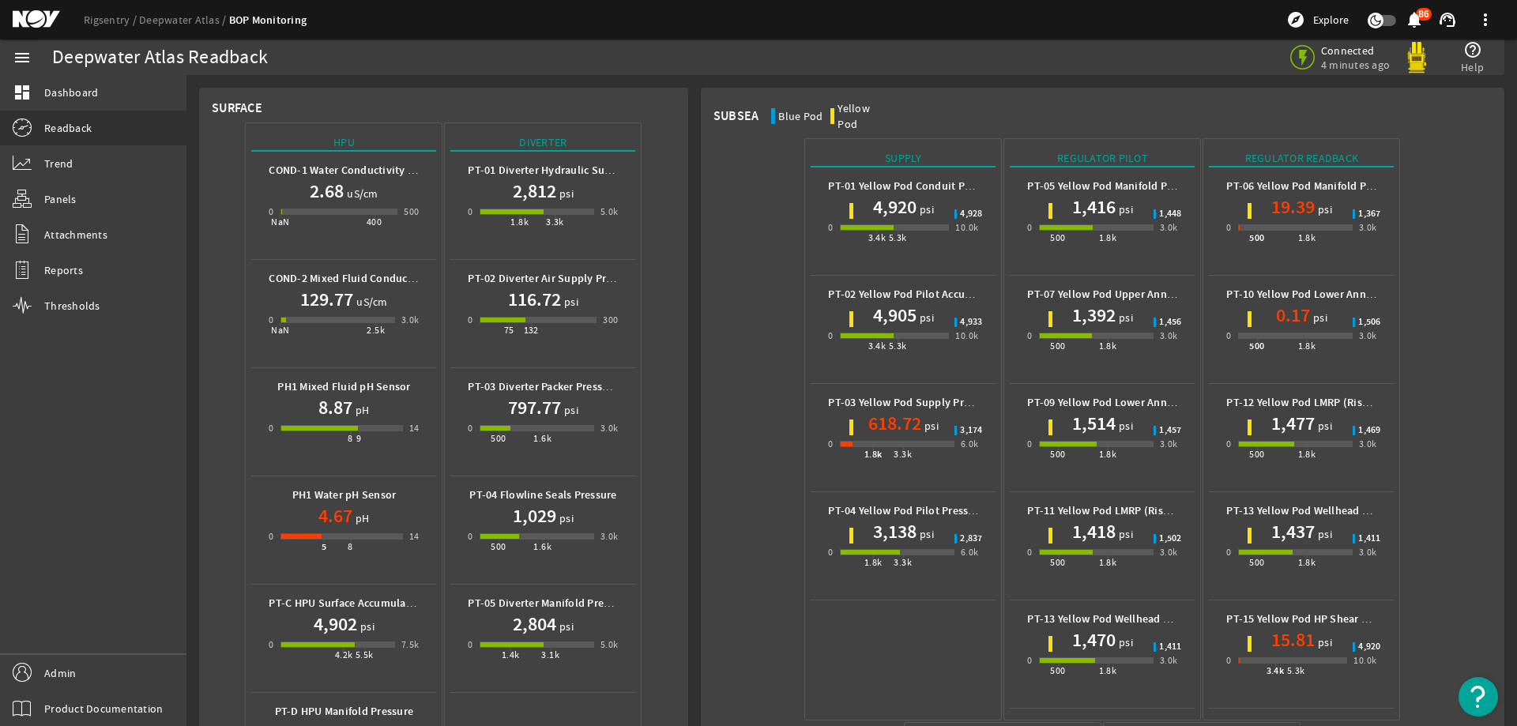
click at [46, 20] on mat-icon at bounding box center [48, 19] width 71 height 19
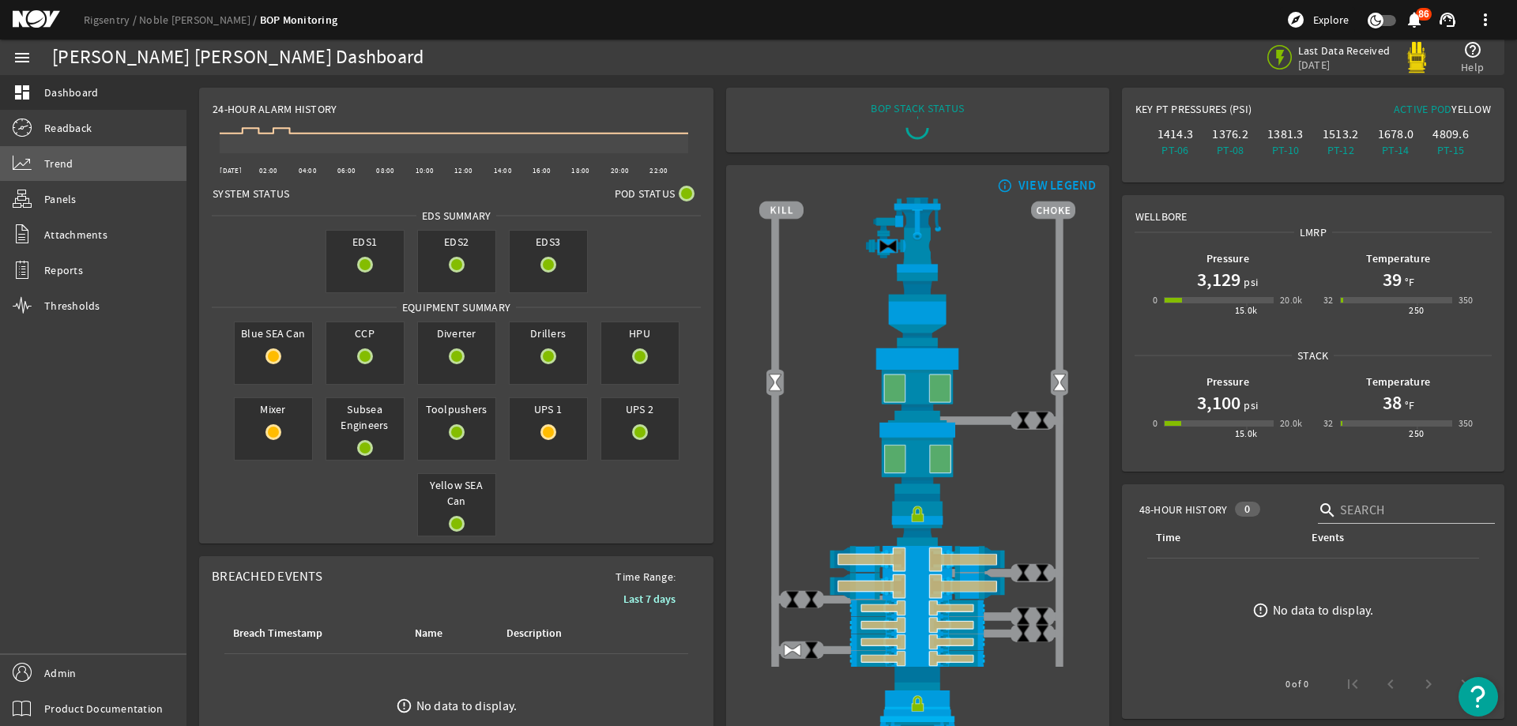
click at [119, 162] on link "Trend" at bounding box center [93, 163] width 187 height 35
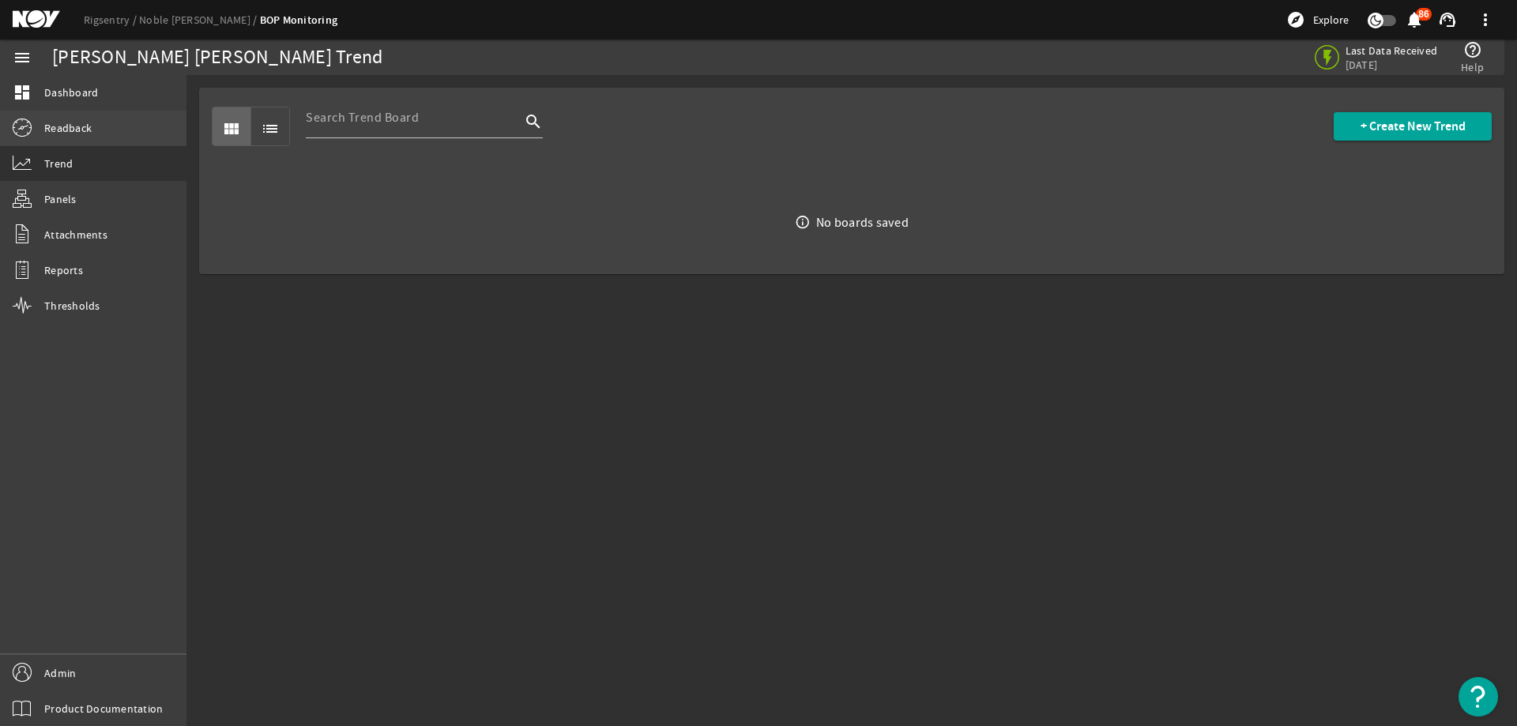
drag, startPoint x: 116, startPoint y: 126, endPoint x: 148, endPoint y: 135, distance: 33.0
click at [118, 125] on link "Readback" at bounding box center [93, 128] width 187 height 35
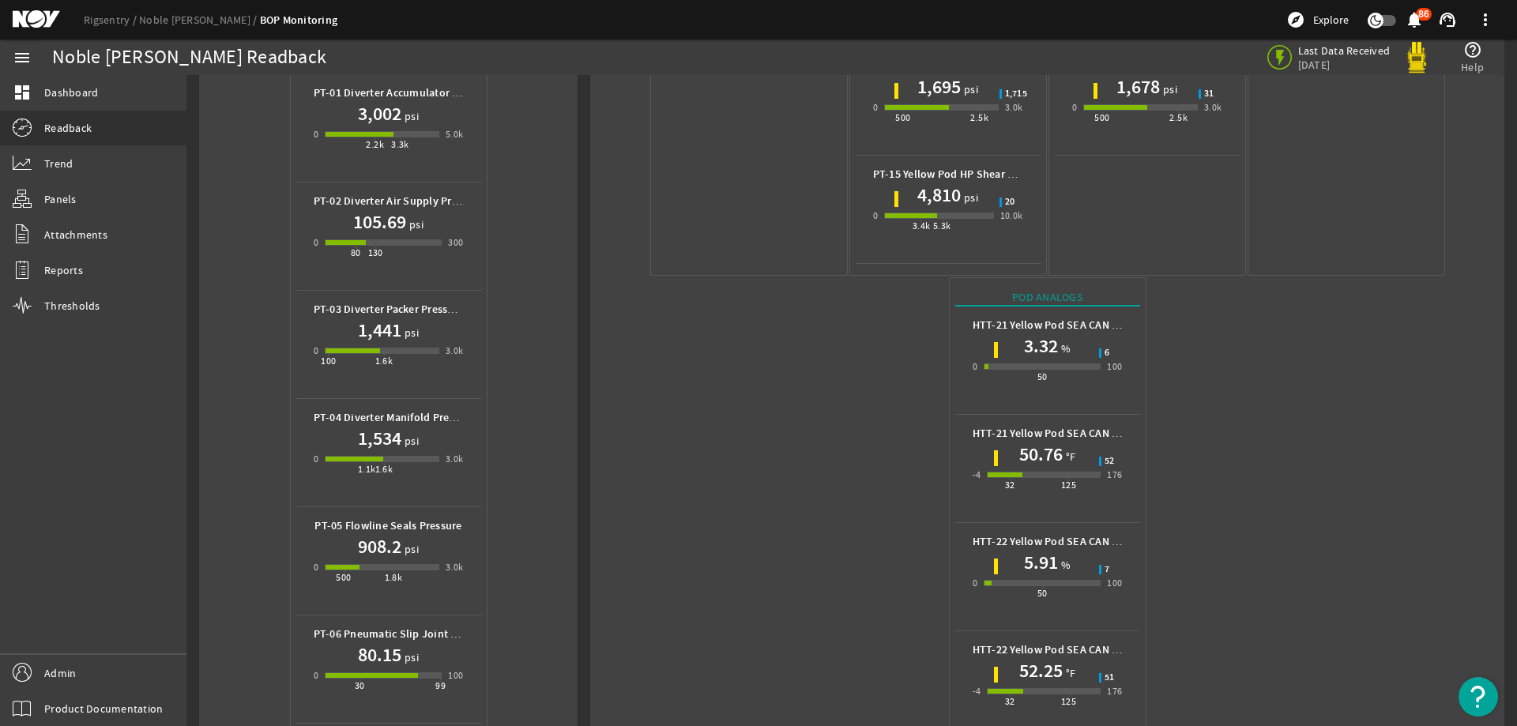
scroll to position [698, 0]
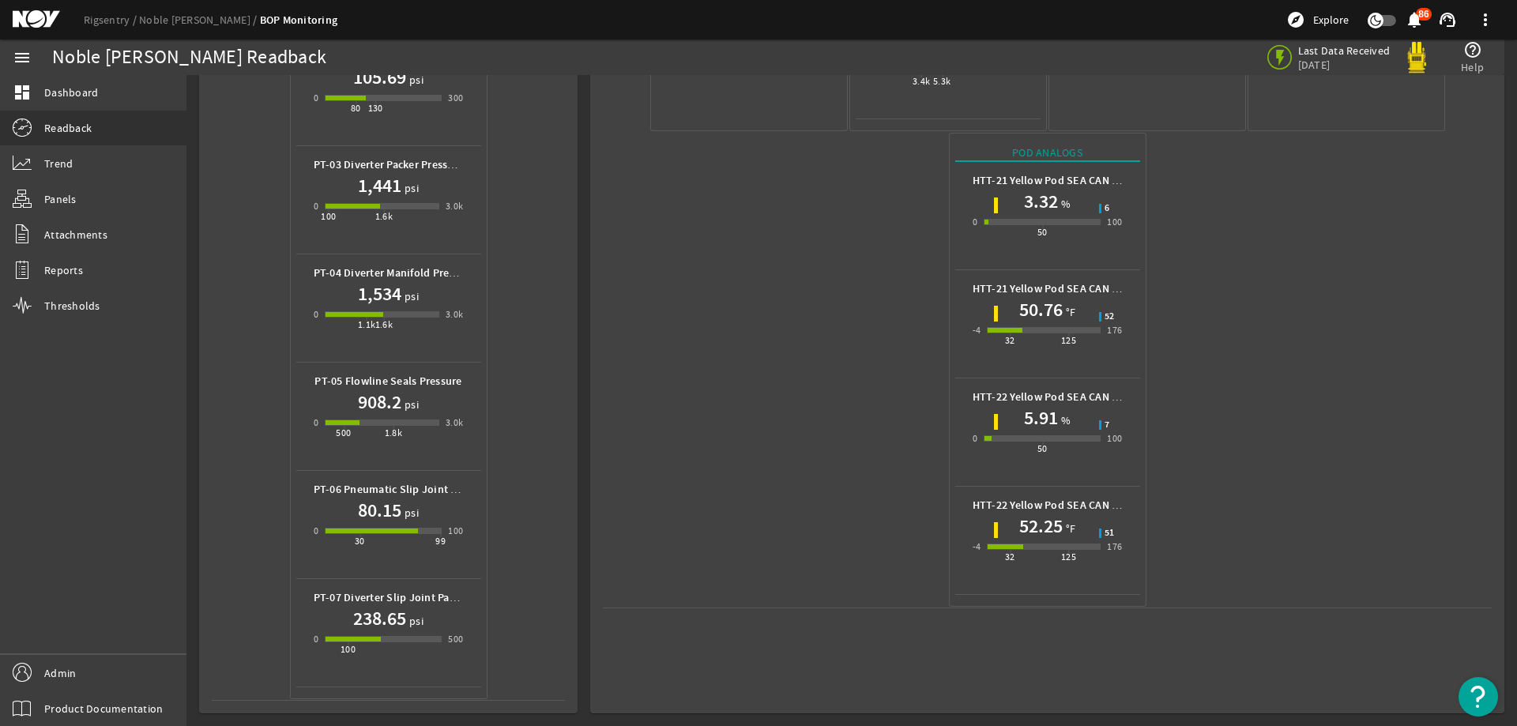
click at [41, 17] on mat-icon at bounding box center [48, 19] width 71 height 19
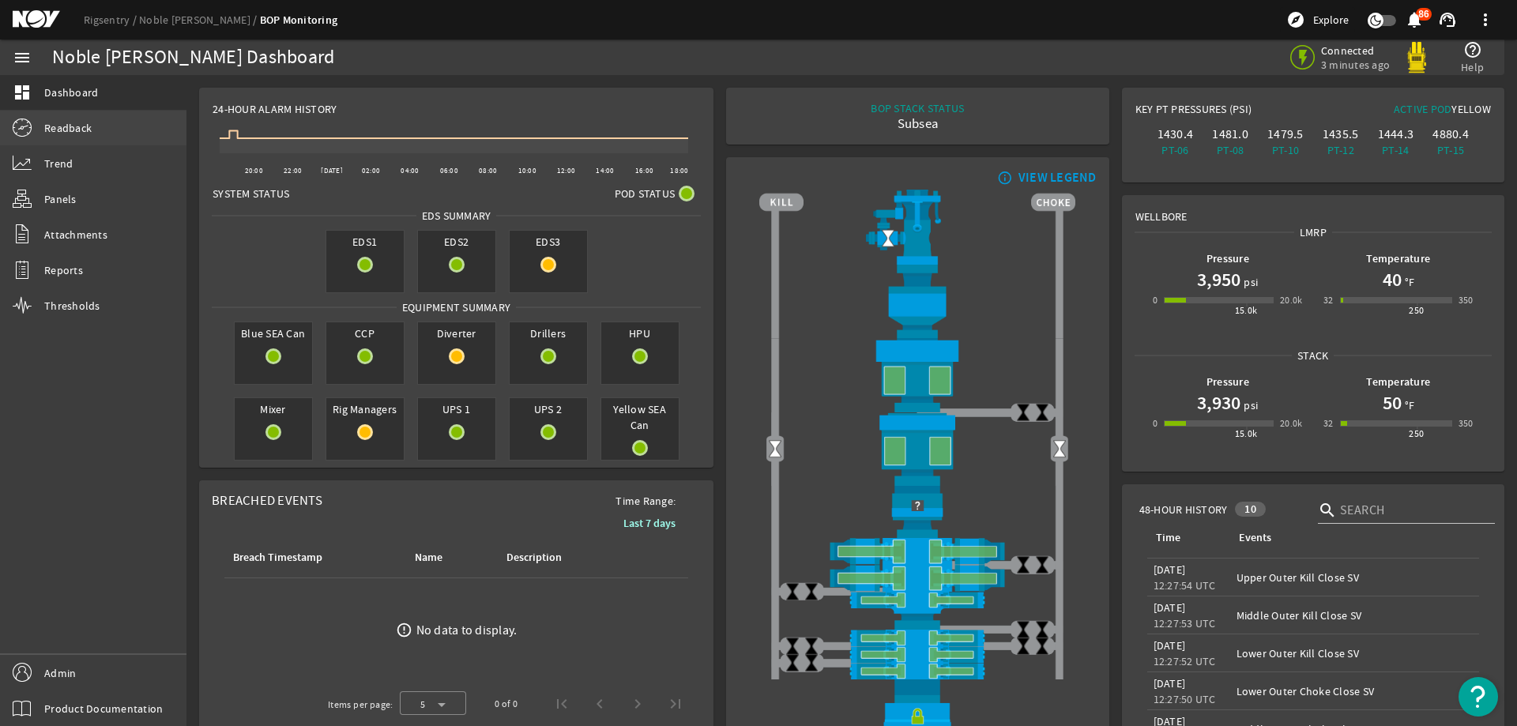
click at [104, 123] on link "Readback" at bounding box center [93, 128] width 187 height 35
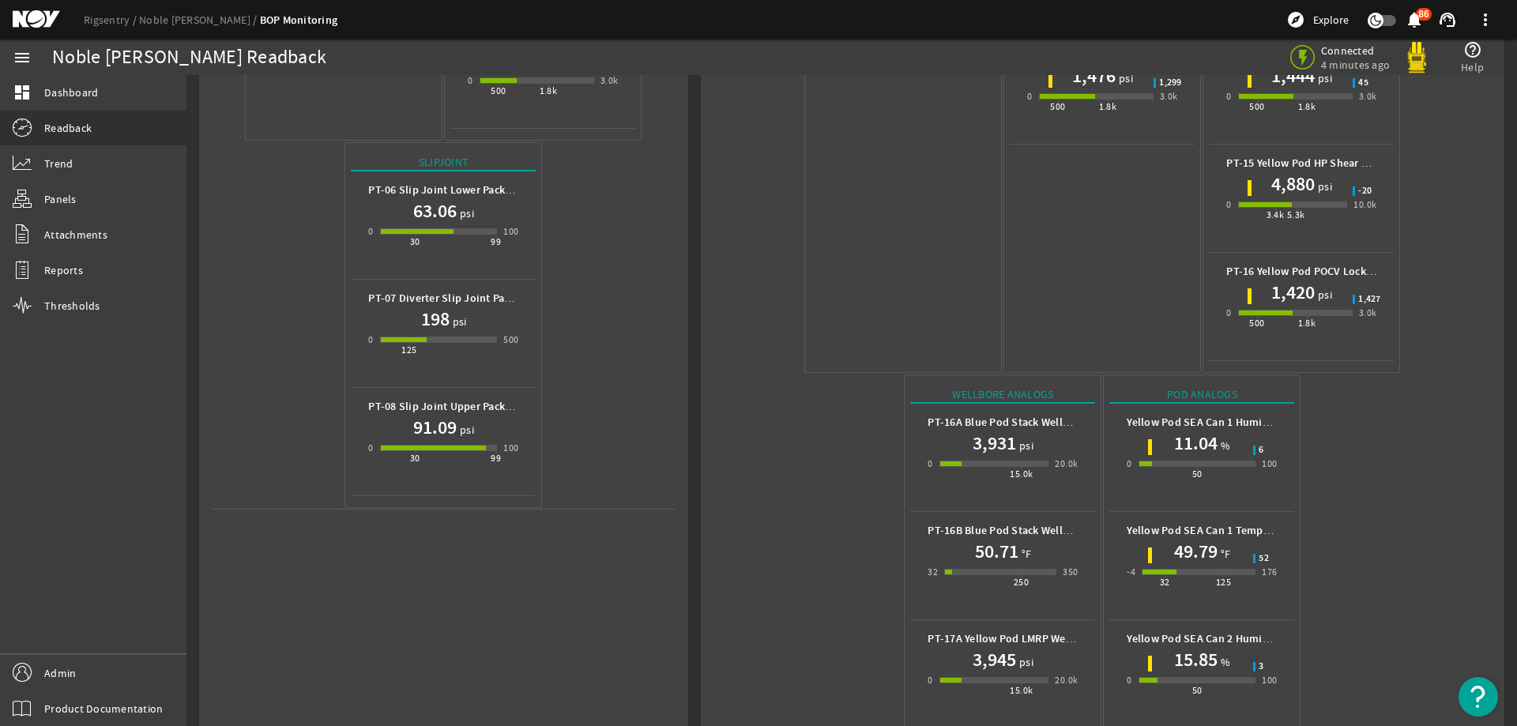
scroll to position [698, 0]
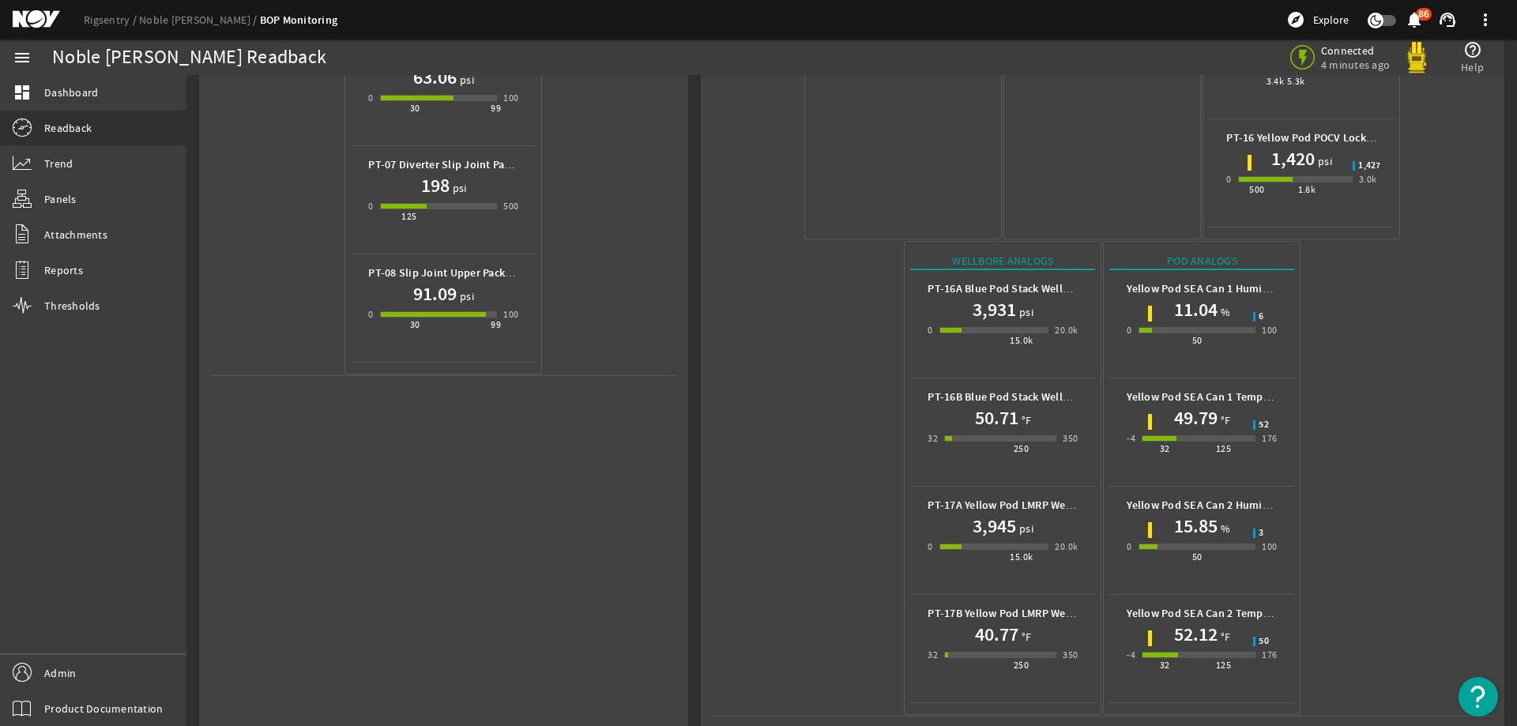
click at [31, 24] on mat-icon at bounding box center [48, 19] width 71 height 19
